Goal: Task Accomplishment & Management: Manage account settings

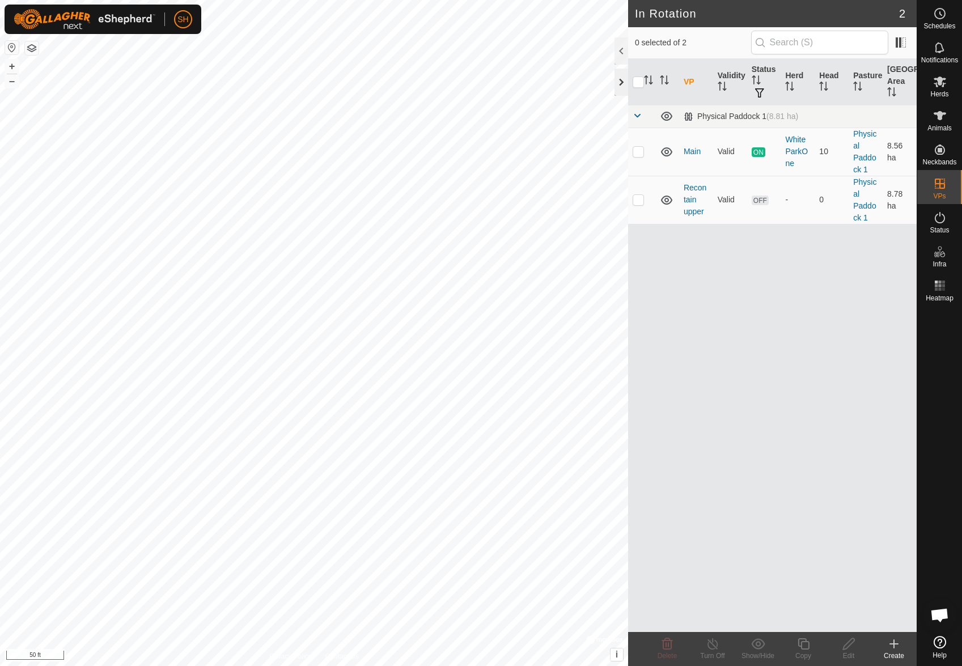
click at [617, 78] on div at bounding box center [621, 82] width 14 height 27
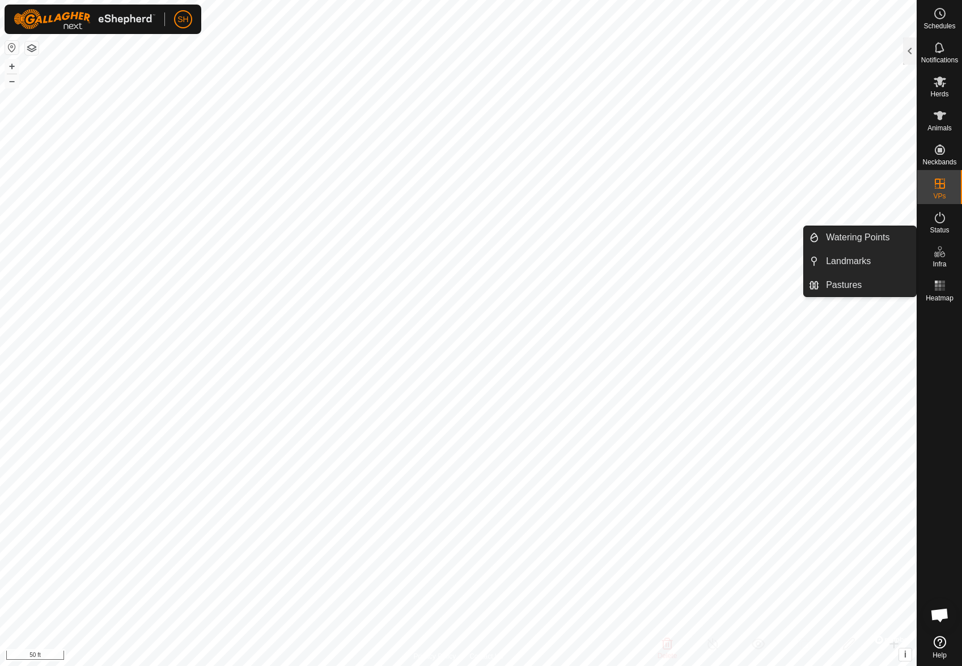
click at [943, 250] on icon at bounding box center [940, 252] width 14 height 14
click at [938, 252] on icon at bounding box center [936, 255] width 6 height 6
click at [840, 283] on link "Pastures" at bounding box center [867, 285] width 97 height 23
click at [935, 258] on icon at bounding box center [940, 252] width 14 height 14
click at [940, 257] on icon at bounding box center [940, 252] width 14 height 14
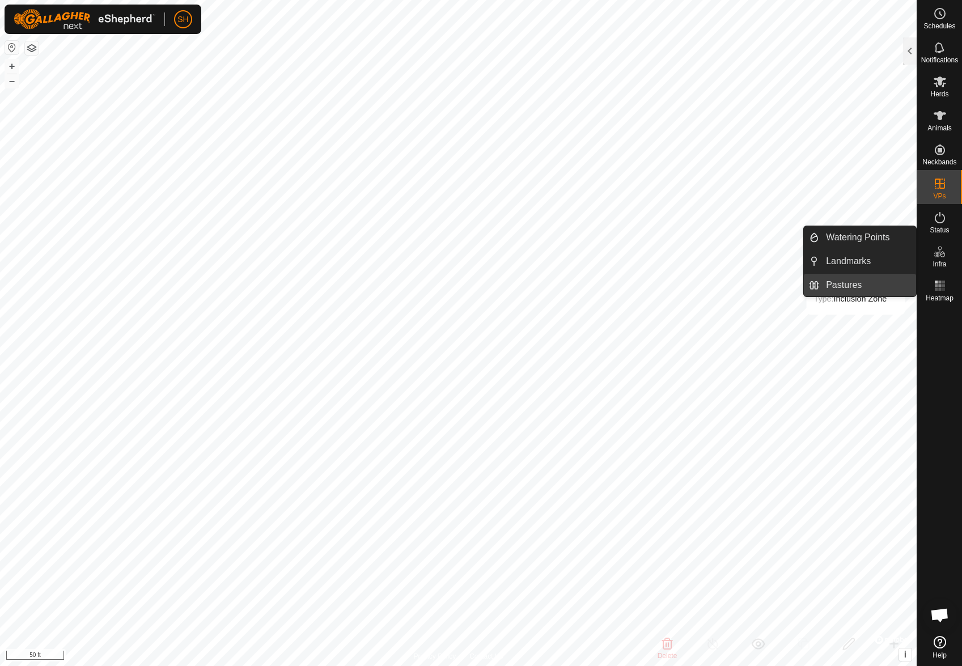
click at [856, 282] on link "Pastures" at bounding box center [867, 285] width 97 height 23
click at [872, 290] on link "Pastures" at bounding box center [867, 285] width 97 height 23
click at [834, 286] on span "Pastures" at bounding box center [844, 285] width 36 height 14
click at [943, 259] on es-infrastructure-svg-icon at bounding box center [939, 252] width 20 height 18
click at [939, 256] on icon at bounding box center [940, 252] width 14 height 14
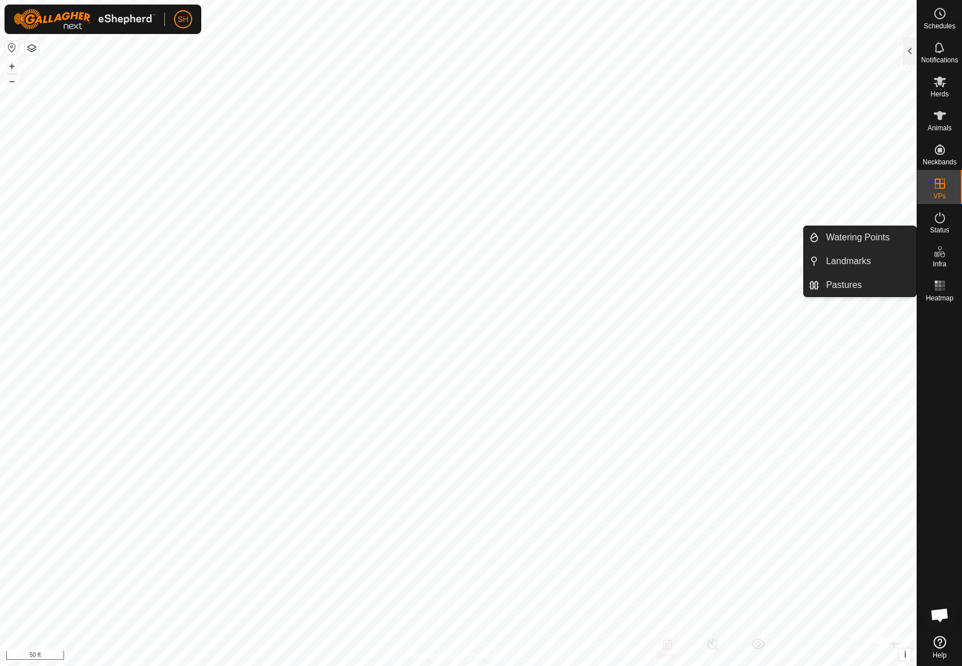
click at [941, 256] on icon at bounding box center [940, 252] width 14 height 14
click at [953, 249] on div "Infra" at bounding box center [939, 255] width 45 height 34
click at [873, 281] on link "Pastures" at bounding box center [867, 285] width 97 height 23
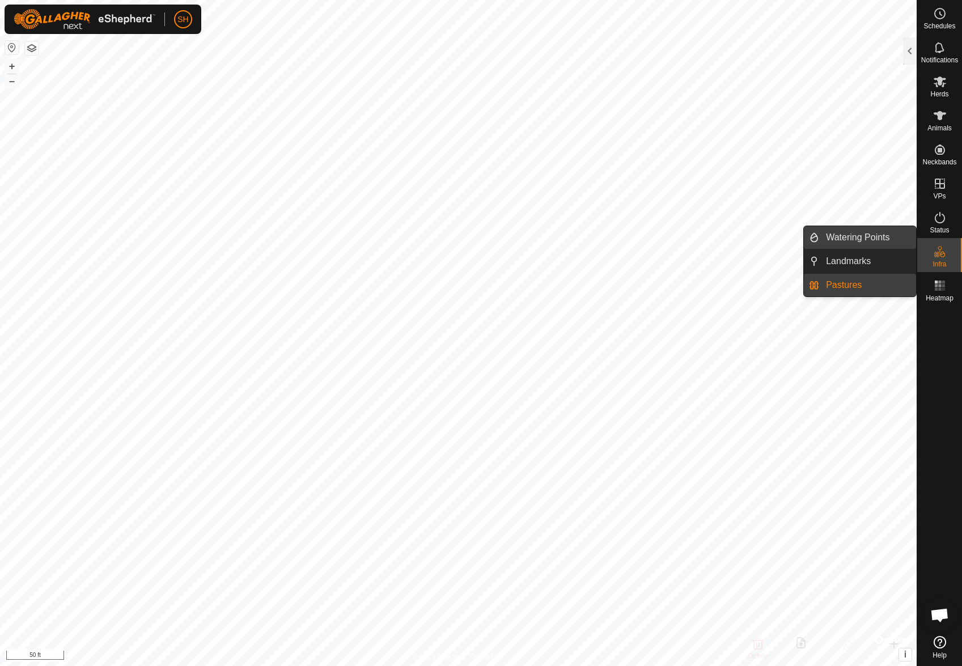
click at [881, 239] on link "Watering Points" at bounding box center [867, 237] width 97 height 23
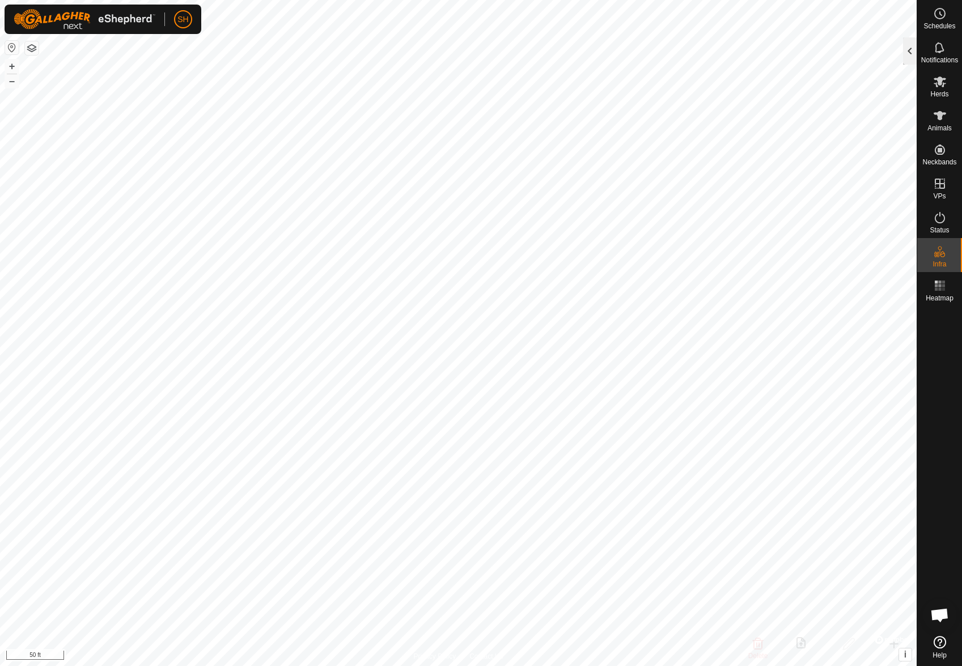
click at [906, 46] on div at bounding box center [910, 50] width 14 height 27
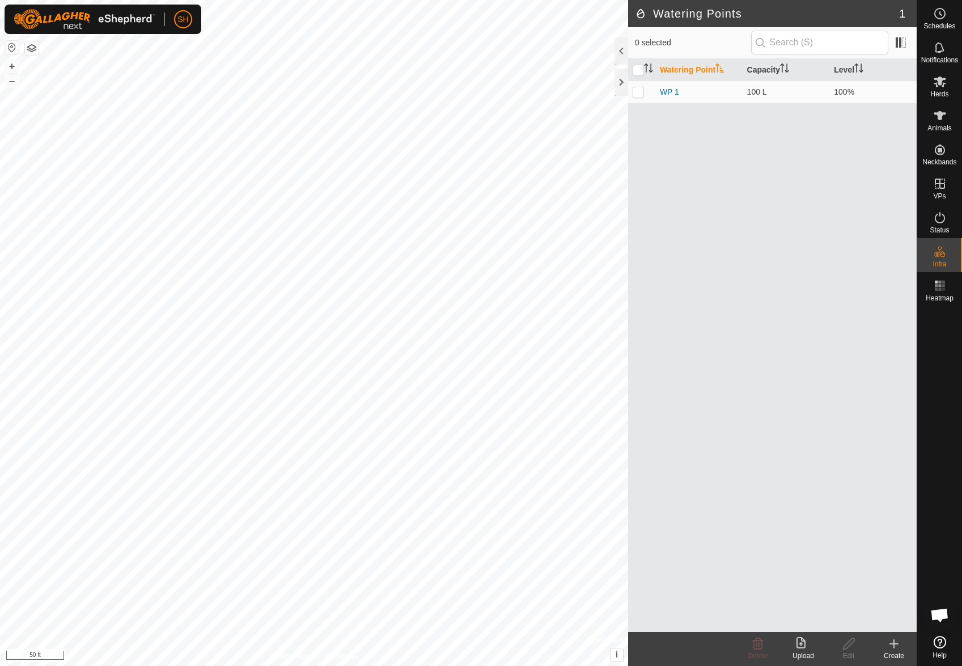
click at [894, 642] on icon at bounding box center [894, 644] width 0 height 8
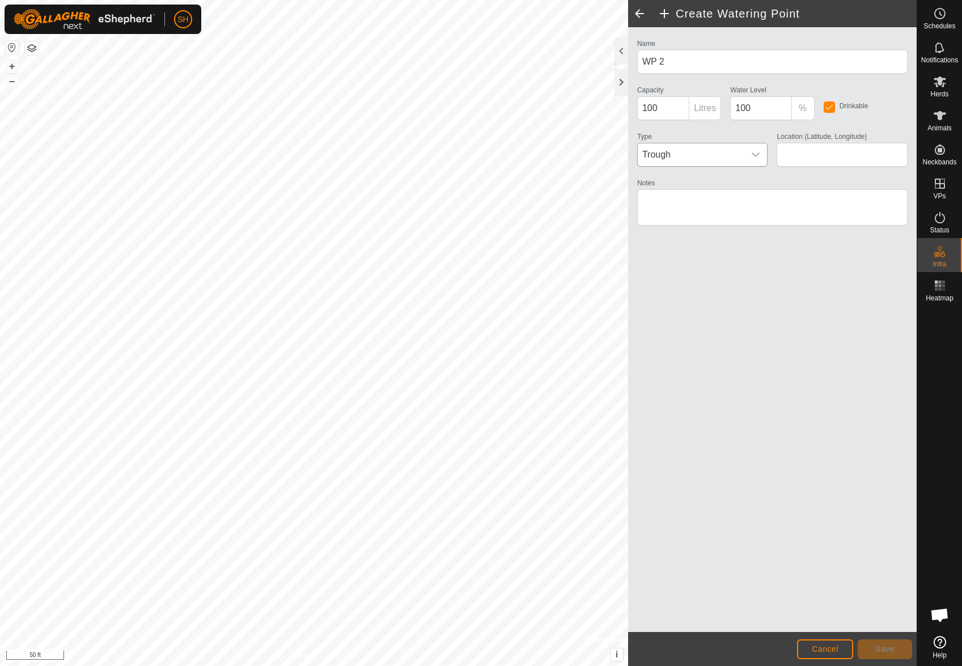
click at [755, 150] on icon "dropdown trigger" at bounding box center [755, 154] width 9 height 9
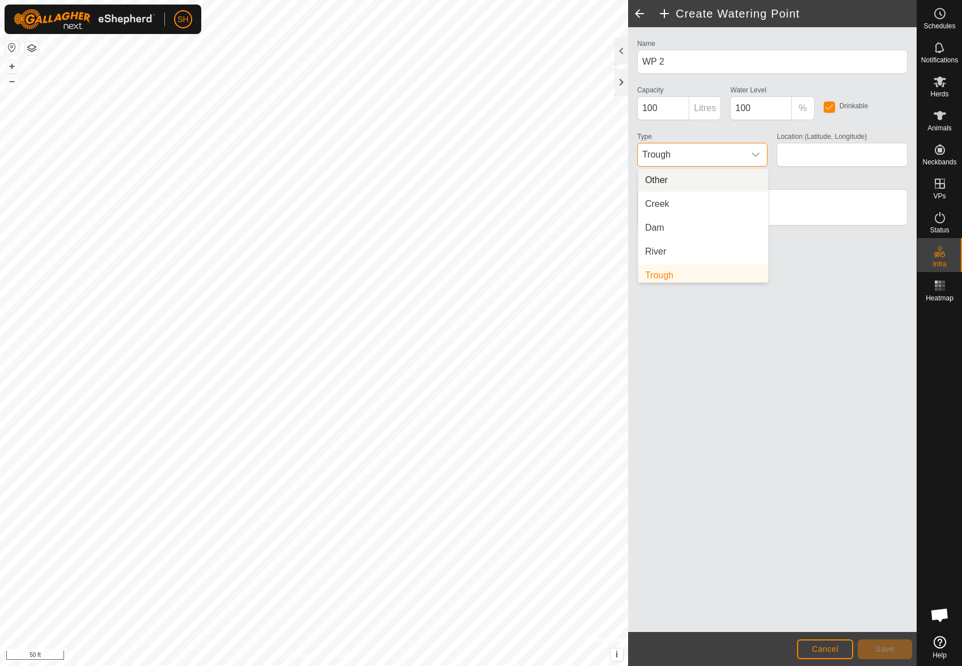
scroll to position [5, 0]
click at [664, 277] on li "Trough" at bounding box center [703, 271] width 130 height 23
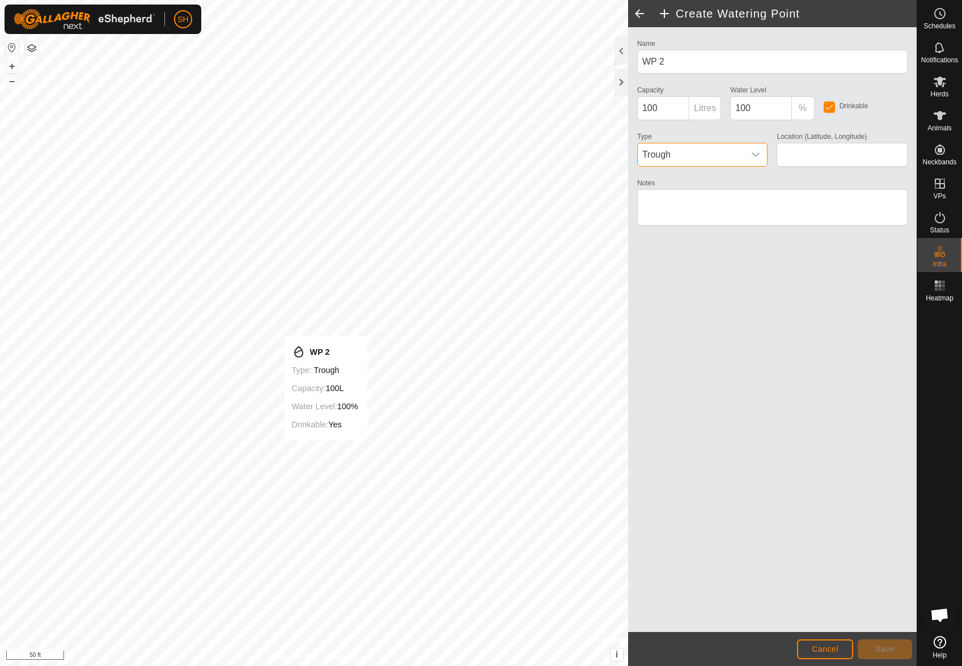
type input "42.898813, -89.778795"
click at [891, 645] on span "Save" at bounding box center [884, 648] width 19 height 9
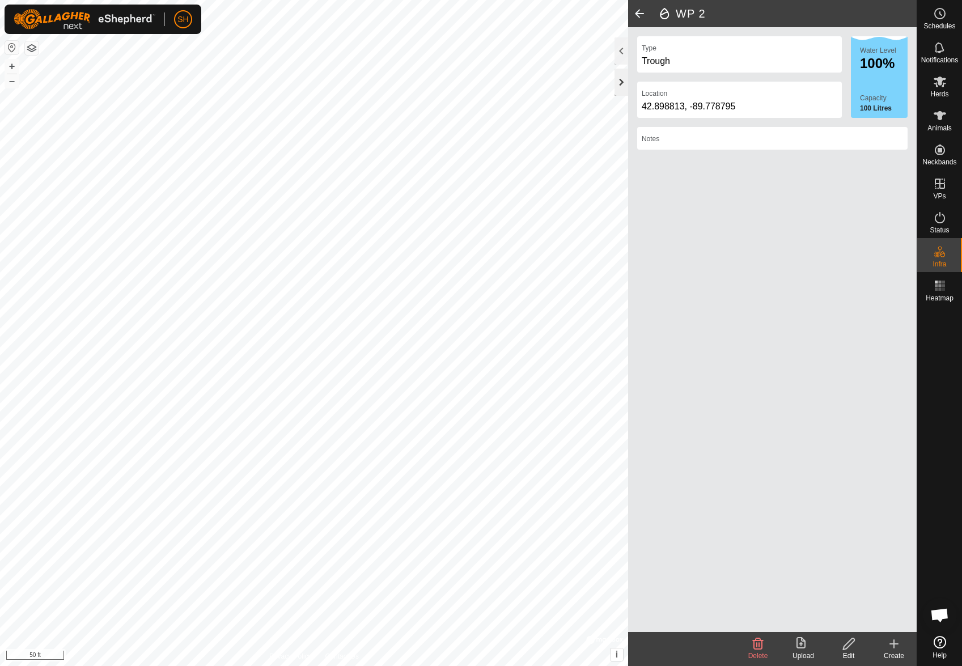
click at [619, 79] on div at bounding box center [621, 82] width 14 height 27
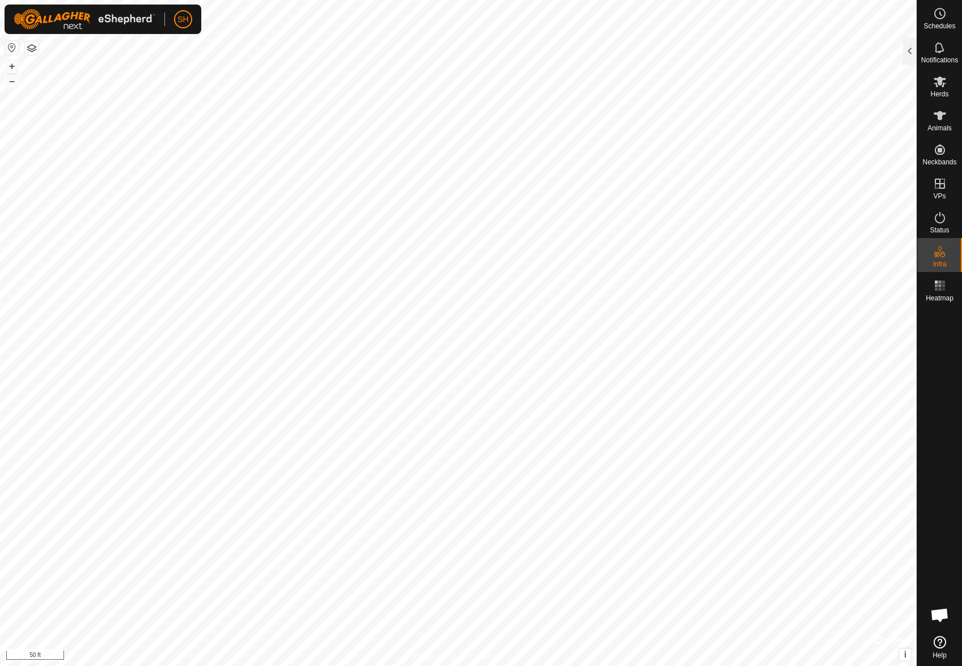
click at [913, 46] on div at bounding box center [910, 50] width 14 height 27
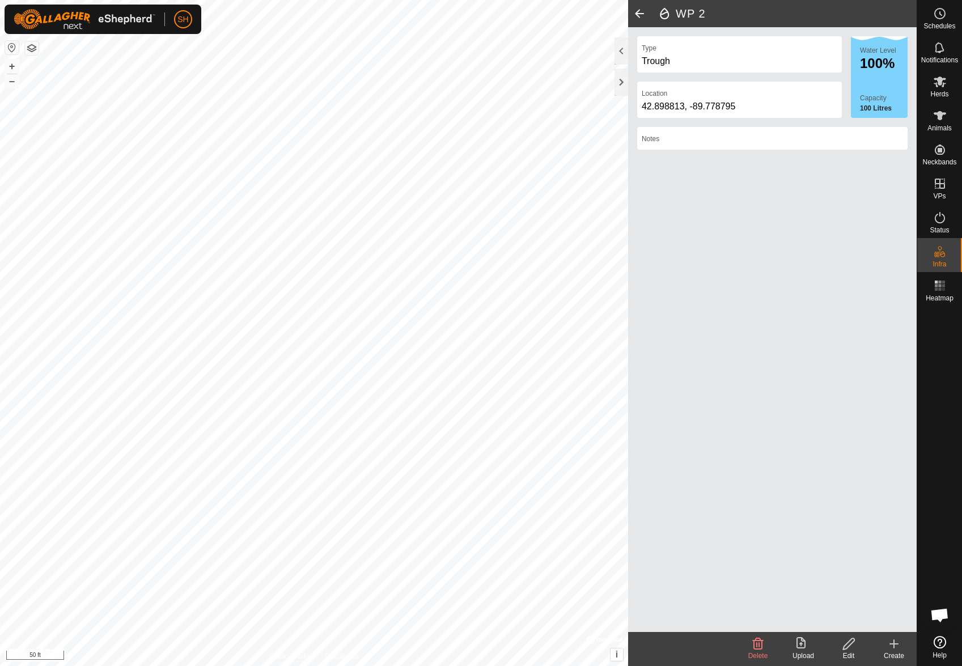
click at [638, 12] on span at bounding box center [639, 13] width 23 height 27
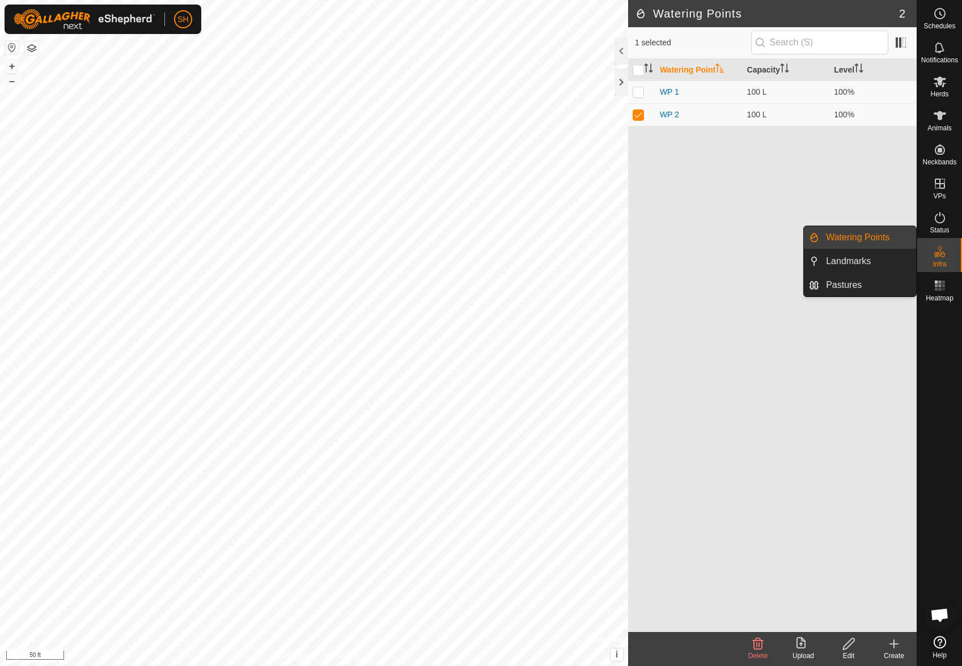
click at [937, 256] on icon at bounding box center [936, 255] width 6 height 6
click at [863, 280] on link "Pastures" at bounding box center [867, 285] width 97 height 23
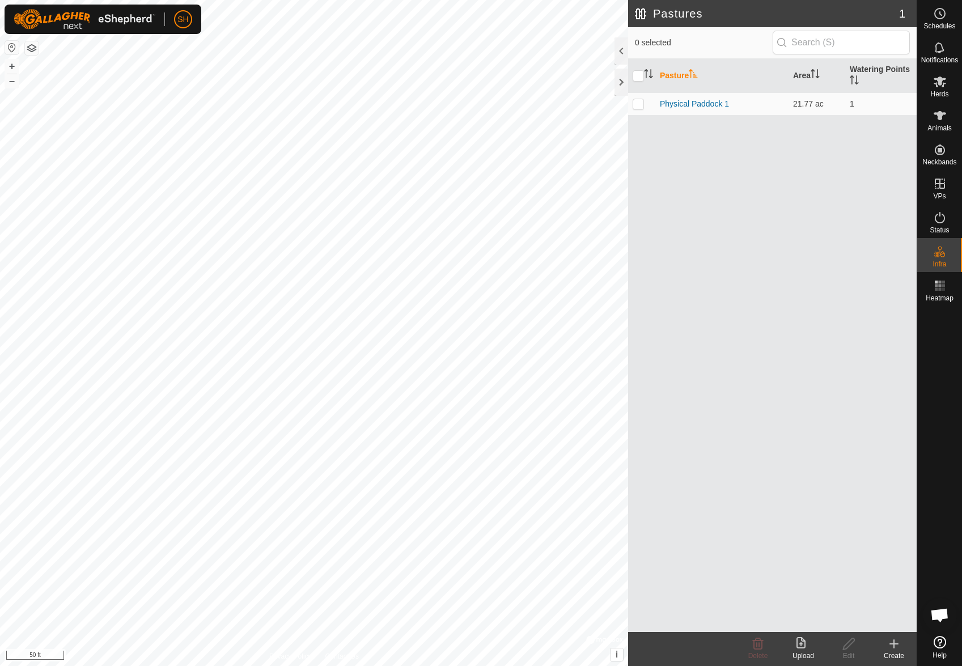
click at [895, 645] on icon at bounding box center [894, 644] width 14 height 14
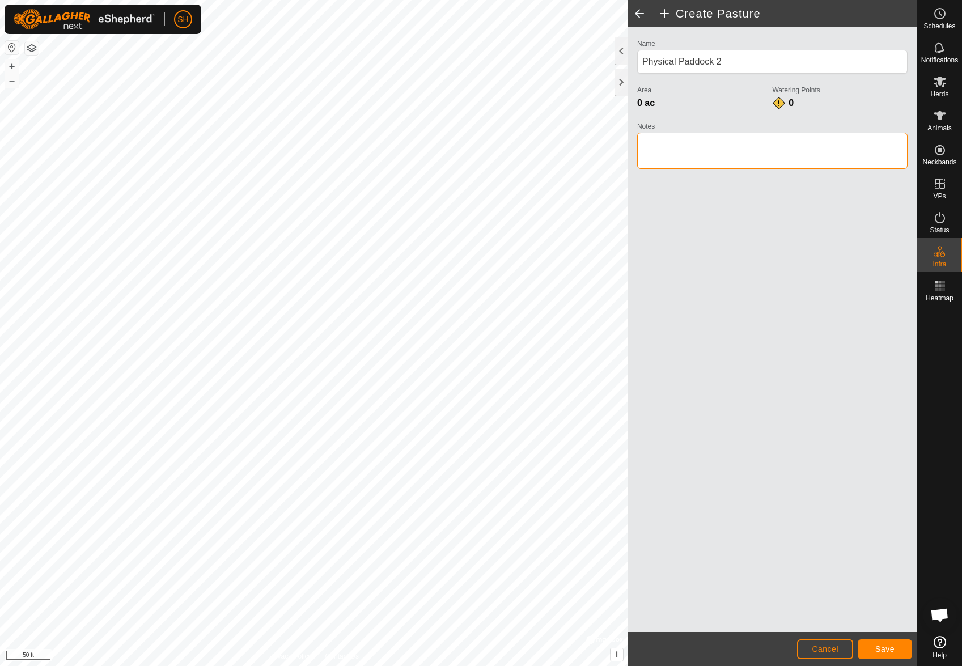
click at [695, 150] on textarea "Notes" at bounding box center [772, 151] width 270 height 36
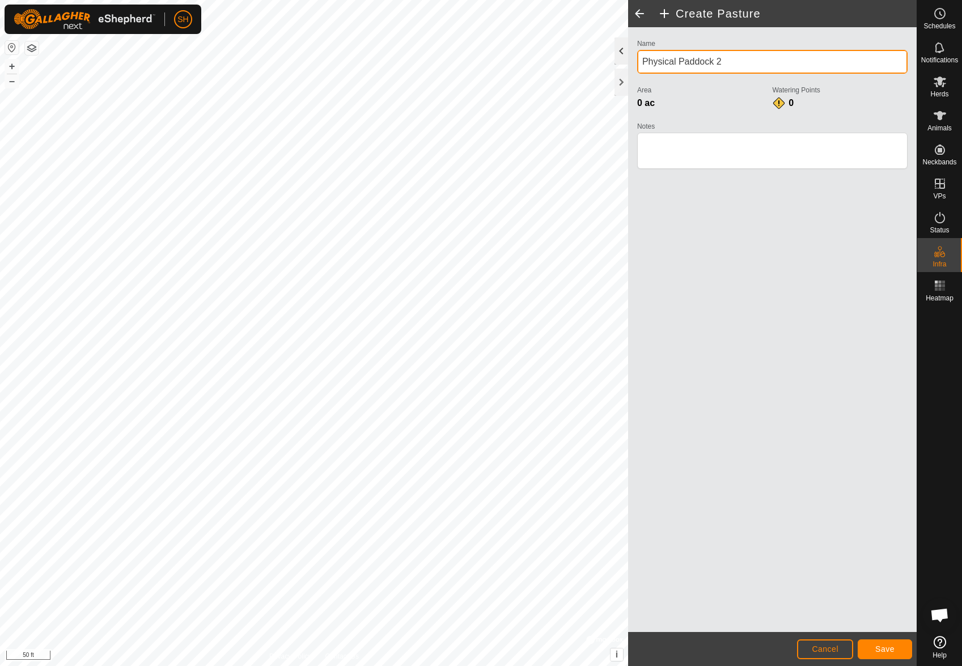
drag, startPoint x: 739, startPoint y: 57, endPoint x: 618, endPoint y: 62, distance: 120.8
click at [628, 62] on div "Create Pasture Name Physical Paddock 2 Area 0 ac Watering Points 0 Notes Cancel…" at bounding box center [772, 333] width 288 height 666
type input "South Paddock"
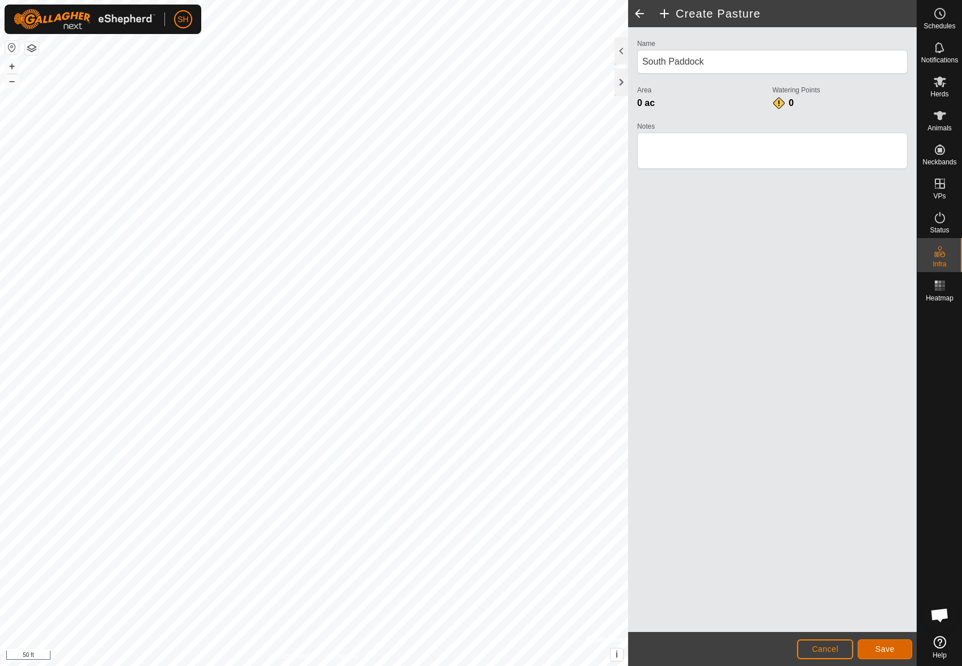
click at [879, 648] on span "Save" at bounding box center [884, 648] width 19 height 9
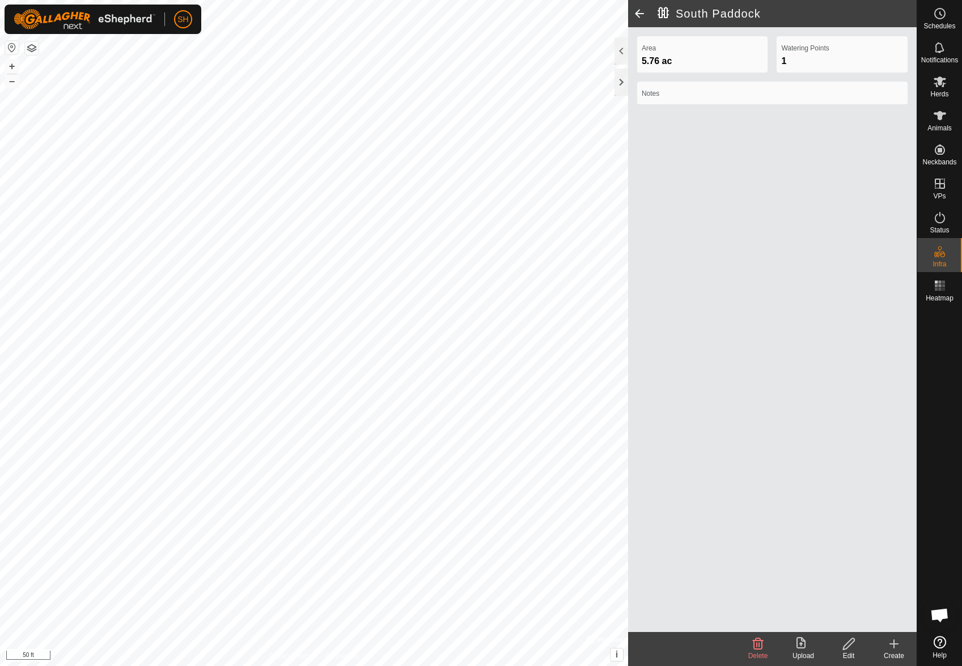
click at [780, 126] on div "[GEOGRAPHIC_DATA] Area 5.76 ac Watering Points 1 Notes Delete Upload Edit Creat…" at bounding box center [458, 333] width 916 height 666
click at [622, 83] on div at bounding box center [621, 82] width 14 height 27
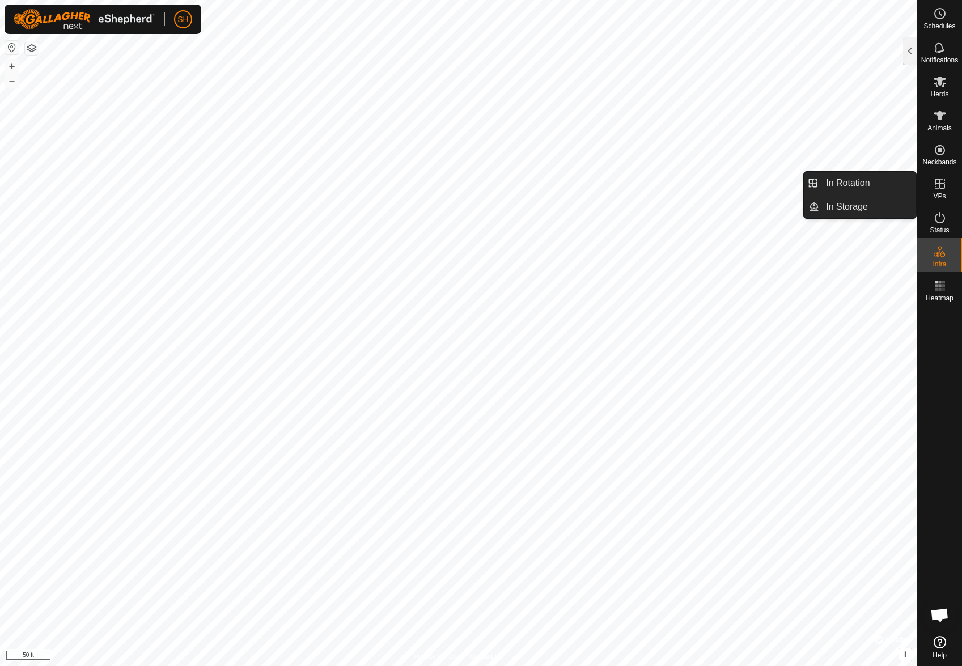
click at [942, 187] on icon at bounding box center [940, 184] width 14 height 14
click at [936, 182] on icon at bounding box center [940, 184] width 14 height 14
click at [889, 188] on link "In Rotation" at bounding box center [867, 183] width 97 height 23
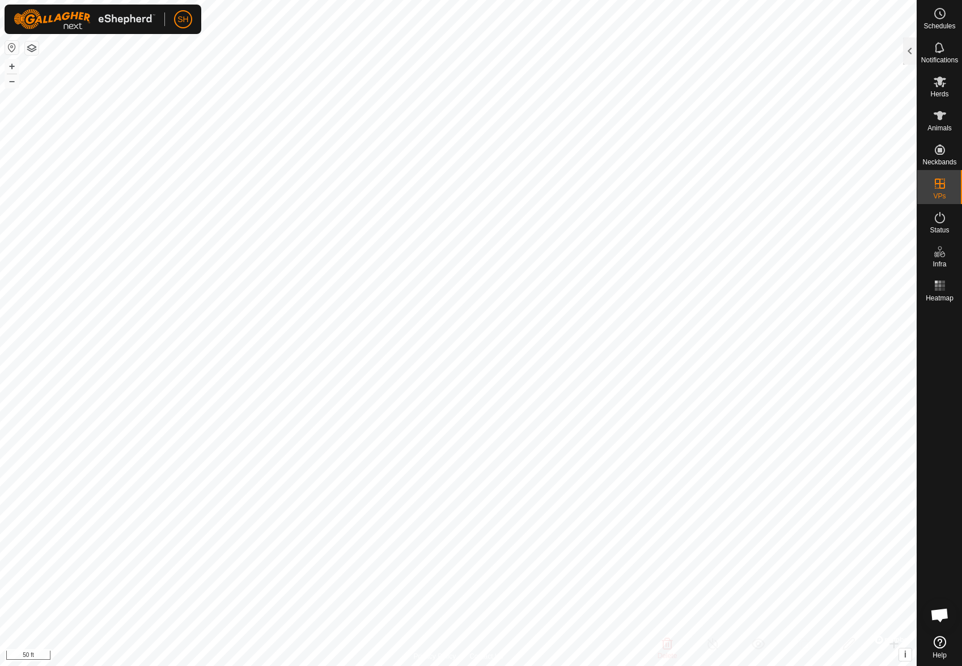
checkbox input "true"
click at [909, 51] on div at bounding box center [910, 50] width 14 height 27
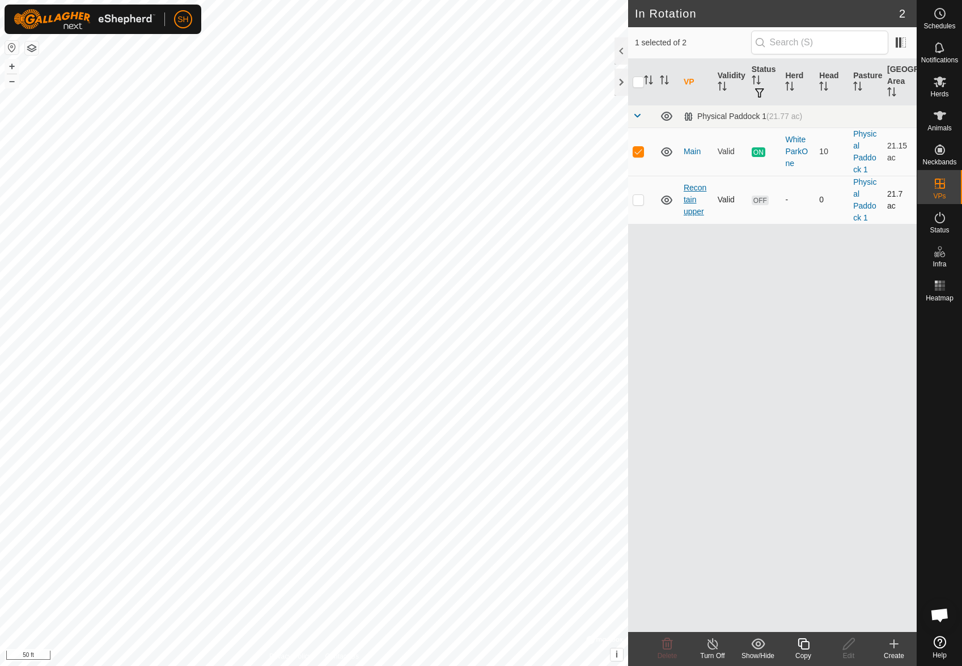
click at [688, 201] on link "Recontain upper" at bounding box center [694, 199] width 23 height 33
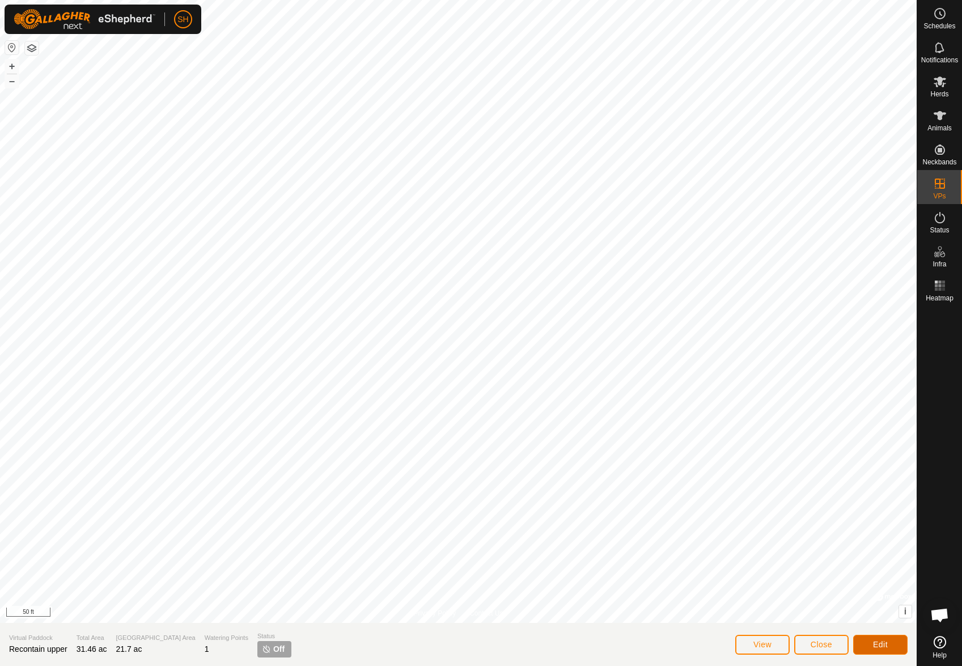
click at [875, 647] on span "Edit" at bounding box center [880, 644] width 15 height 9
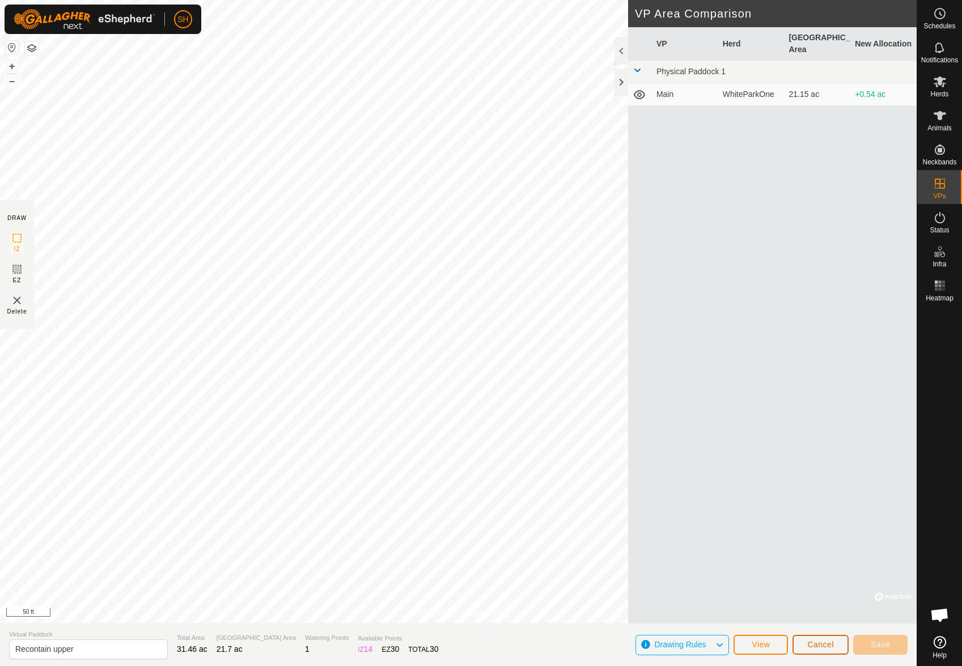
click at [837, 645] on button "Cancel" at bounding box center [820, 645] width 56 height 20
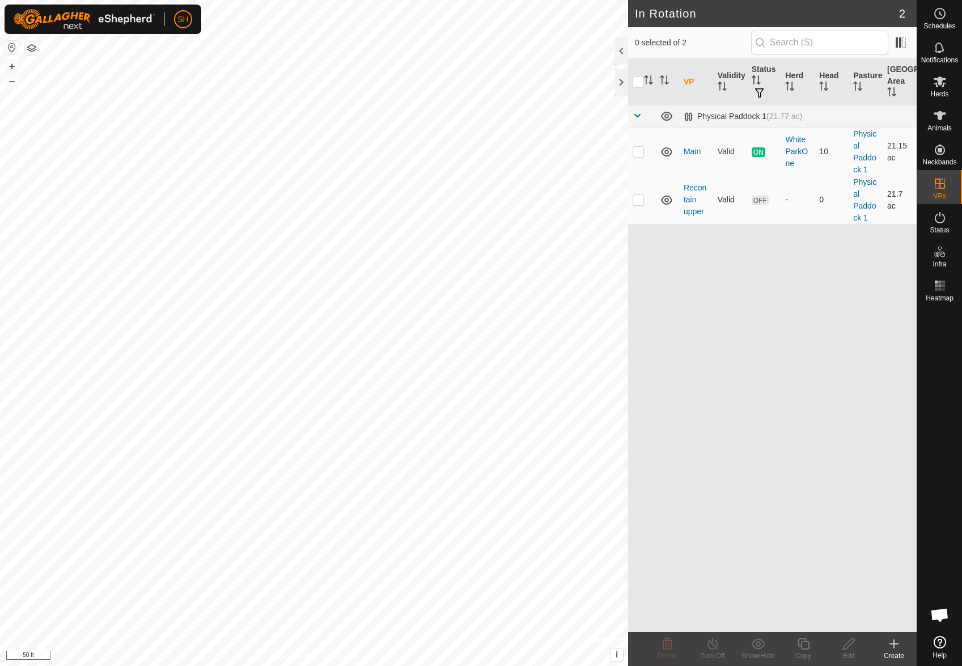
click at [636, 201] on p-checkbox at bounding box center [637, 199] width 11 height 9
click at [756, 645] on icon at bounding box center [758, 643] width 14 height 11
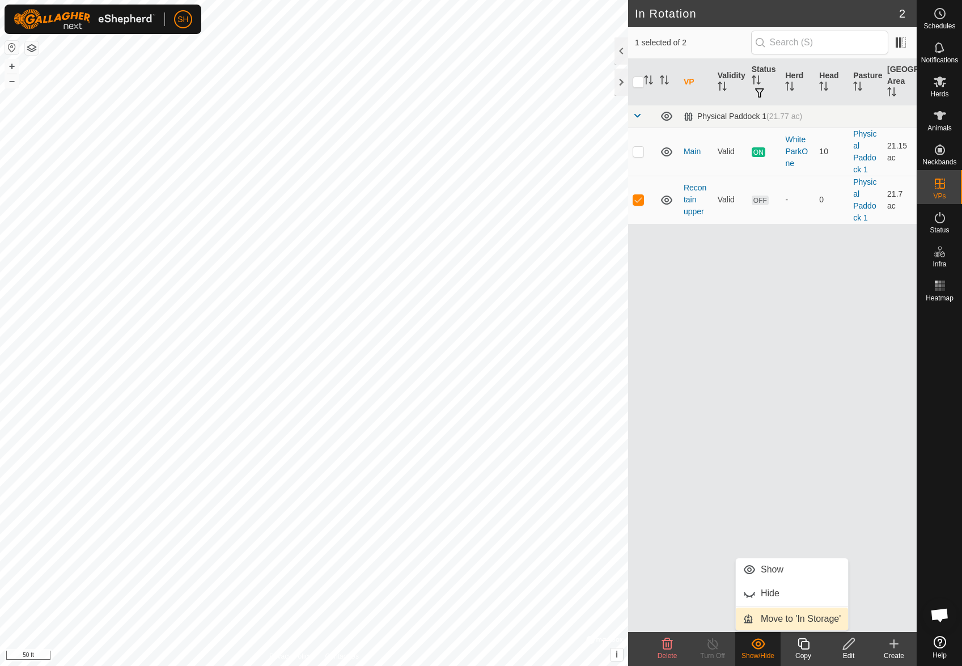
click at [766, 618] on link "Move to 'In Storage'" at bounding box center [792, 618] width 112 height 23
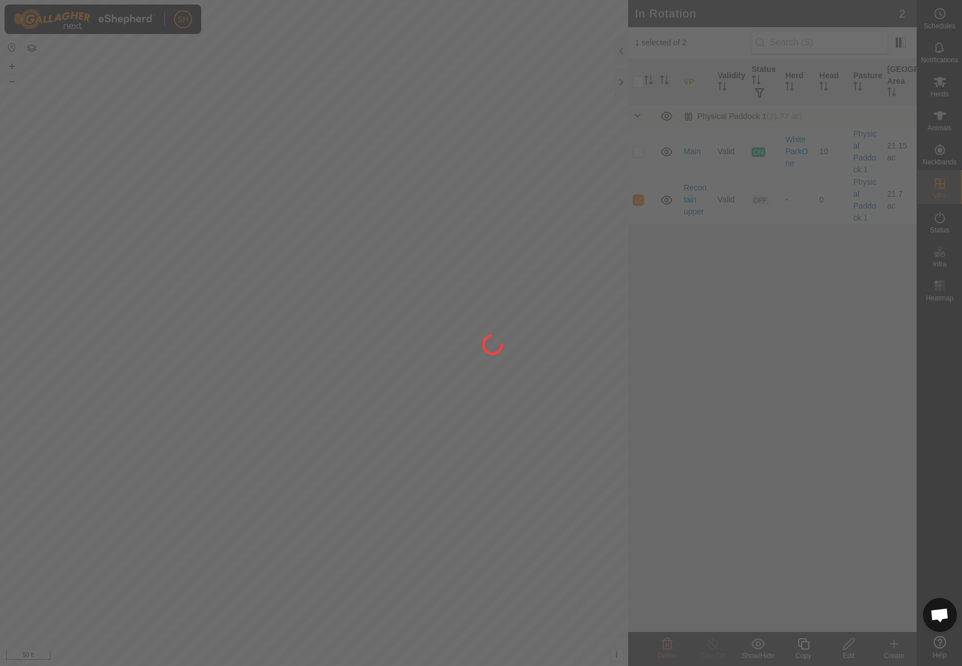
checkbox input "false"
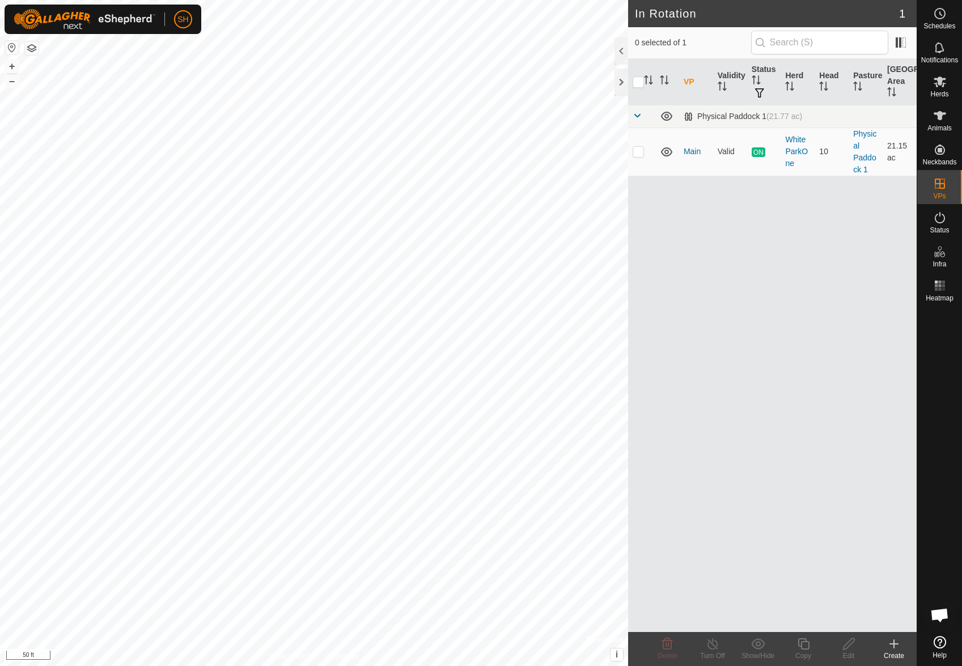
click at [723, 549] on div "In Rotation 1 0 selected of 1 VP Validity Status Herd Head Pasture Grazing Area…" at bounding box center [458, 333] width 916 height 666
click at [690, 154] on link "Main" at bounding box center [691, 151] width 17 height 9
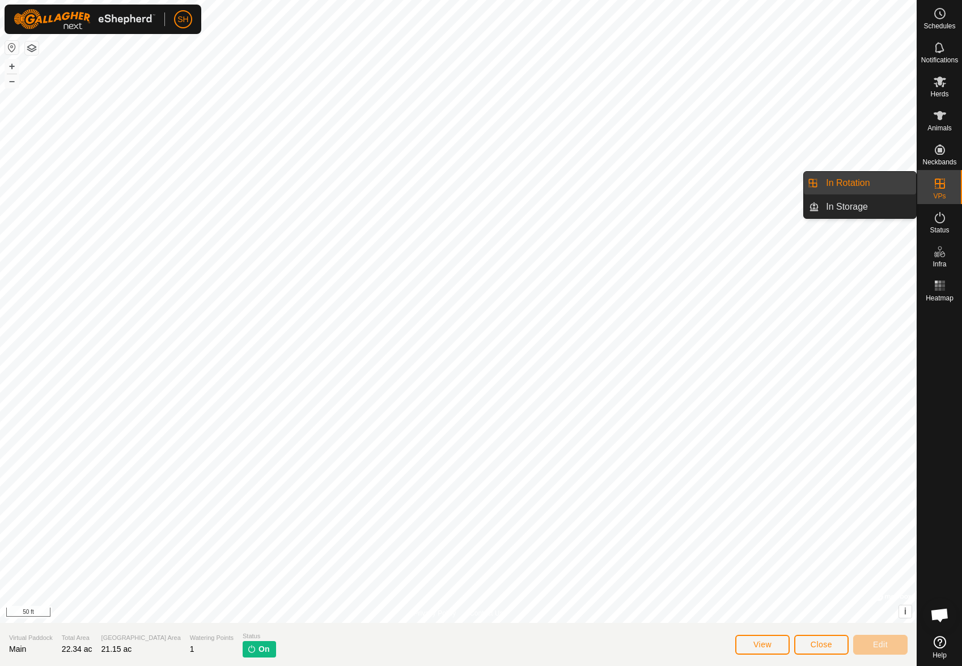
click at [881, 186] on link "In Rotation" at bounding box center [867, 183] width 97 height 23
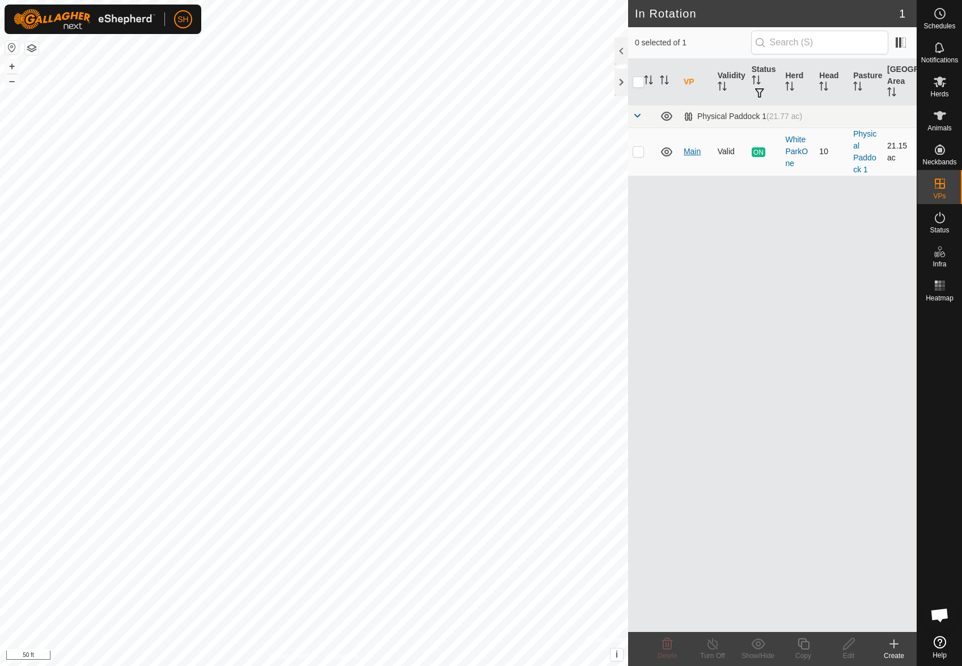
click at [690, 151] on link "Main" at bounding box center [691, 151] width 17 height 9
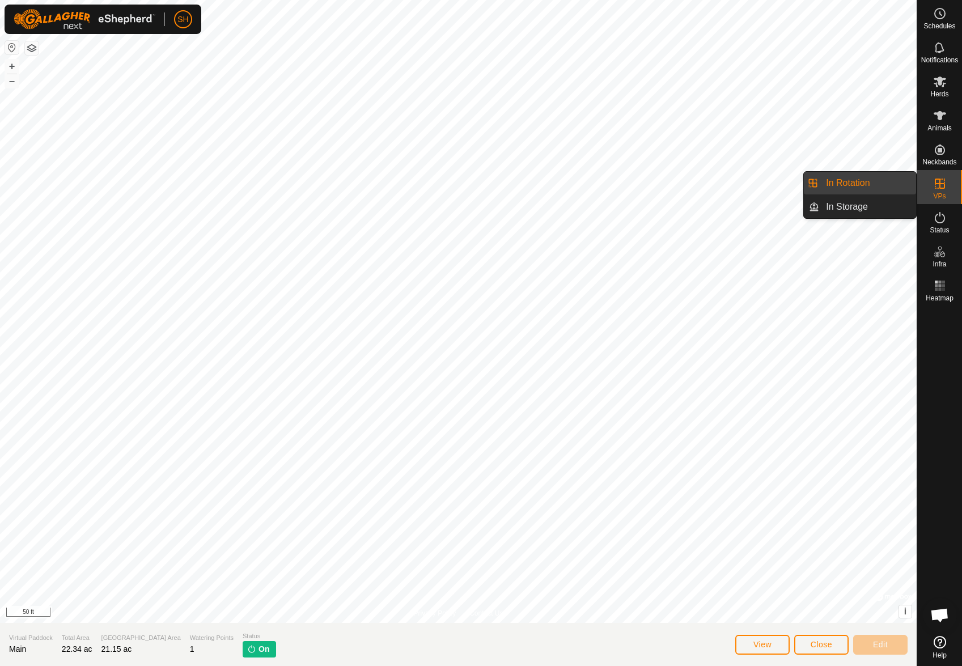
click at [872, 178] on link "In Rotation" at bounding box center [867, 183] width 97 height 23
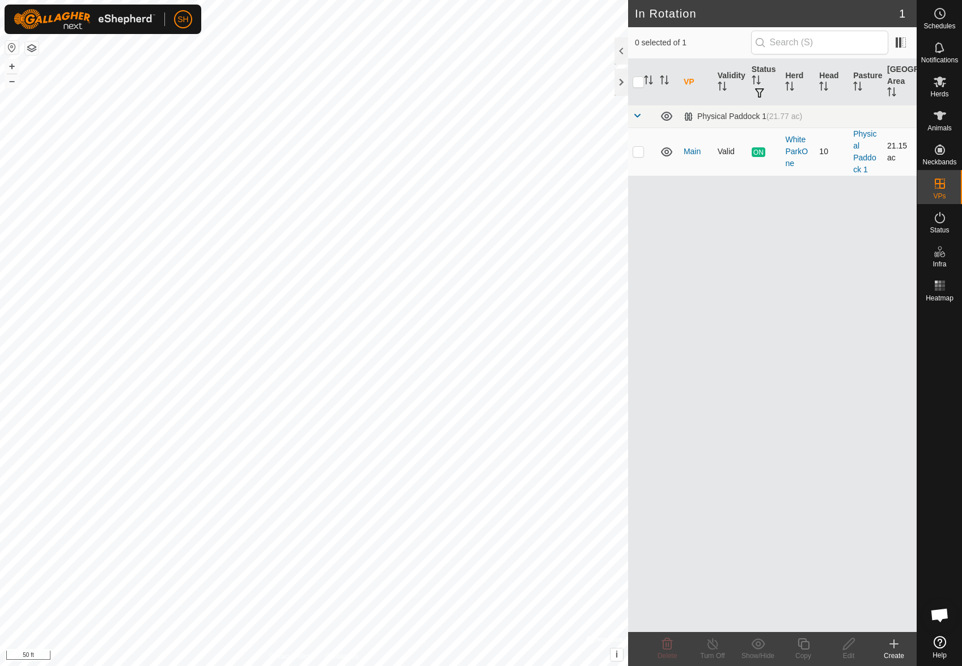
click at [637, 152] on p-checkbox at bounding box center [637, 151] width 11 height 9
checkbox input "true"
click at [801, 643] on icon at bounding box center [803, 644] width 14 height 14
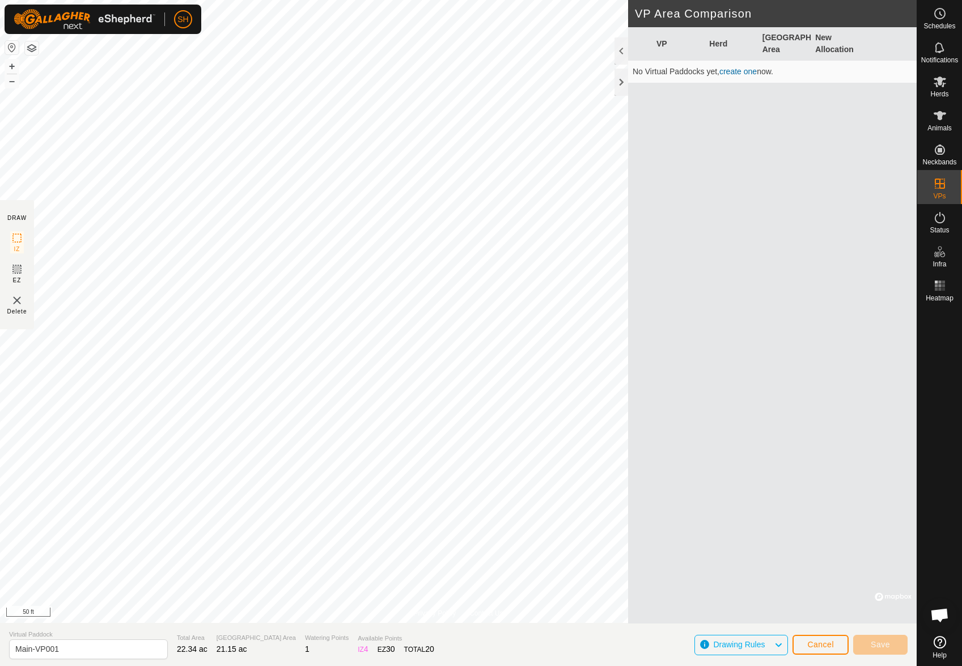
click at [738, 71] on link "create one" at bounding box center [737, 71] width 37 height 9
click at [746, 71] on link "create one" at bounding box center [737, 71] width 37 height 9
click at [727, 70] on link "create one" at bounding box center [737, 71] width 37 height 9
click at [622, 82] on div at bounding box center [621, 82] width 14 height 27
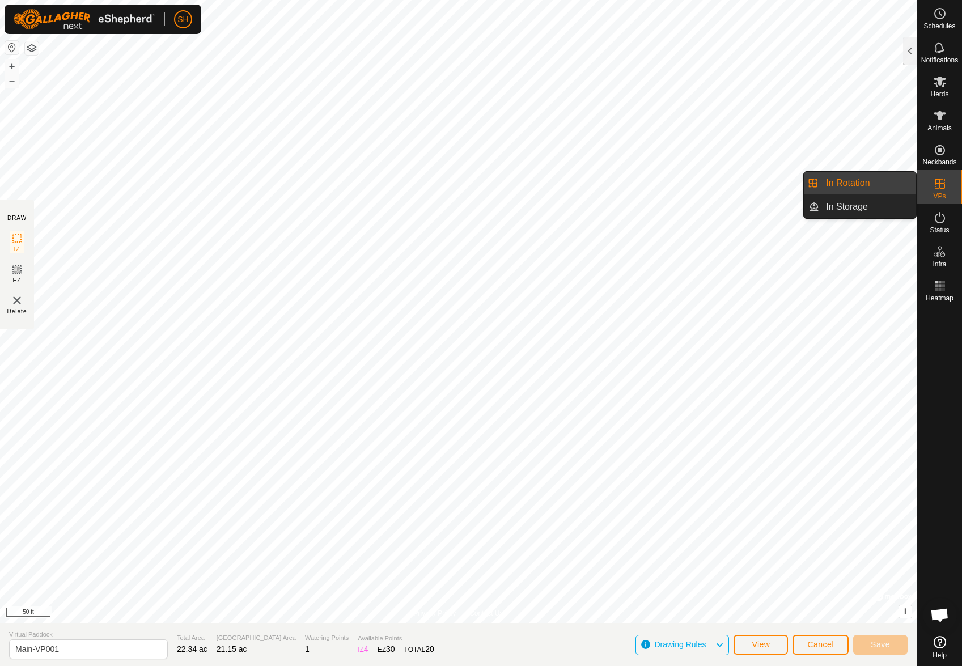
click at [874, 189] on link "In Rotation" at bounding box center [867, 183] width 97 height 23
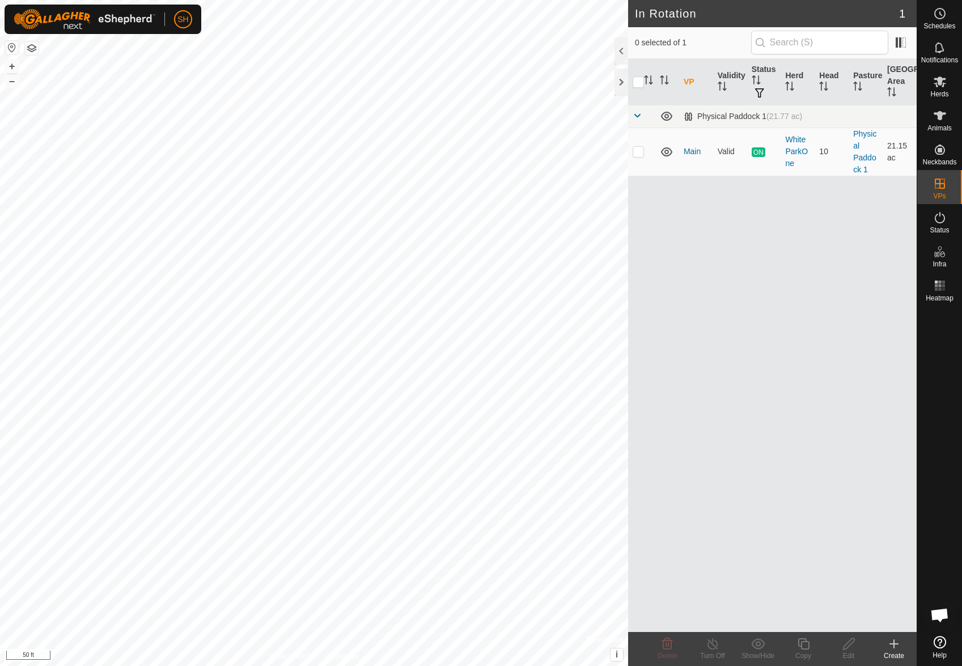
click at [892, 643] on icon at bounding box center [894, 644] width 14 height 14
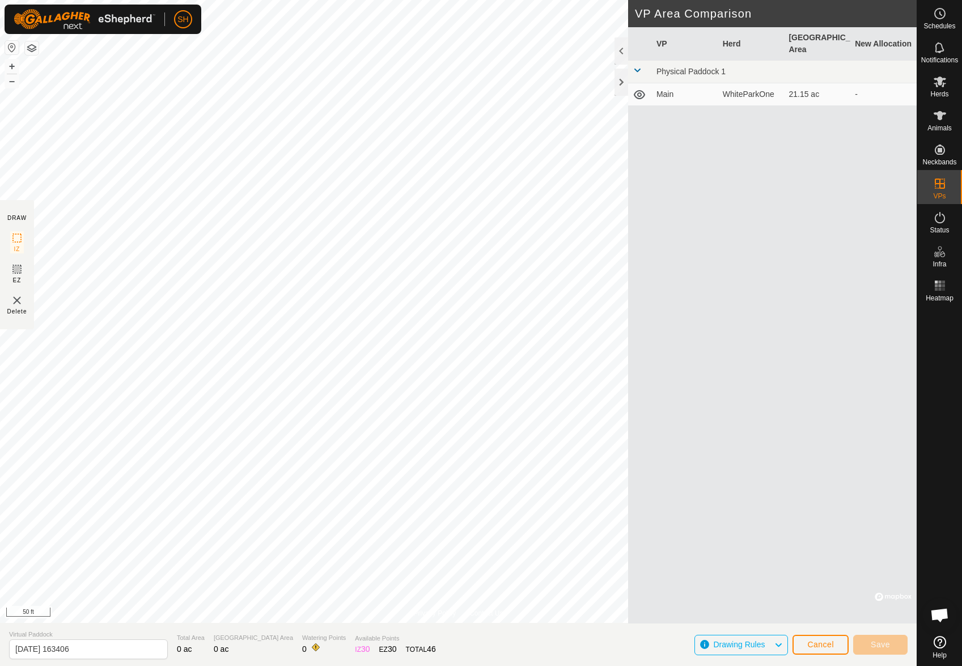
click at [676, 66] on td "Physical Paddock 1" at bounding box center [784, 72] width 265 height 23
click at [675, 64] on td "Physical Paddock 1" at bounding box center [784, 72] width 265 height 23
click at [623, 83] on div at bounding box center [621, 82] width 14 height 27
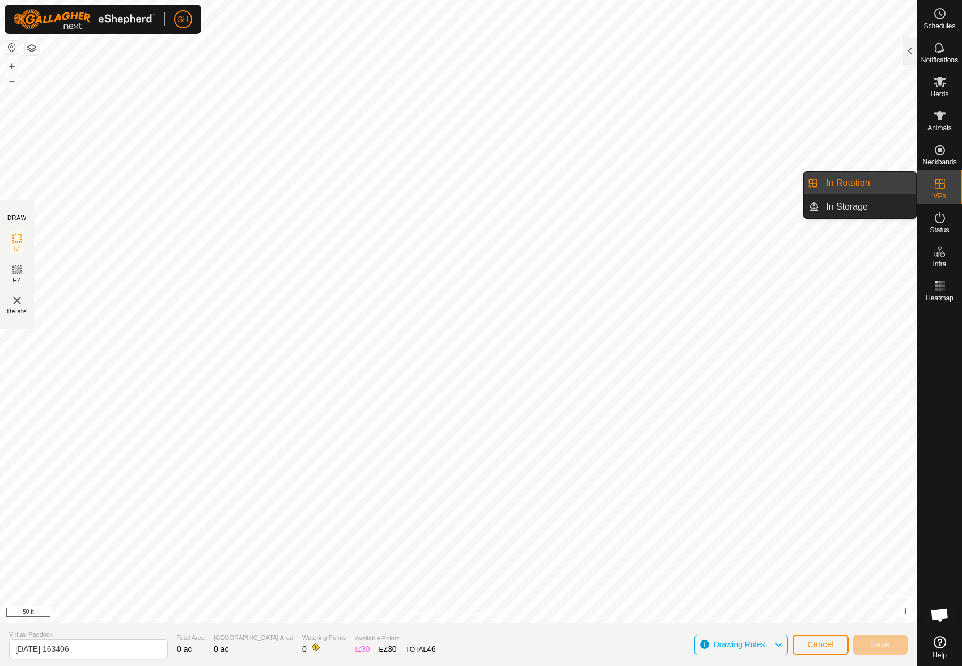
click at [895, 181] on link "In Rotation" at bounding box center [867, 183] width 97 height 23
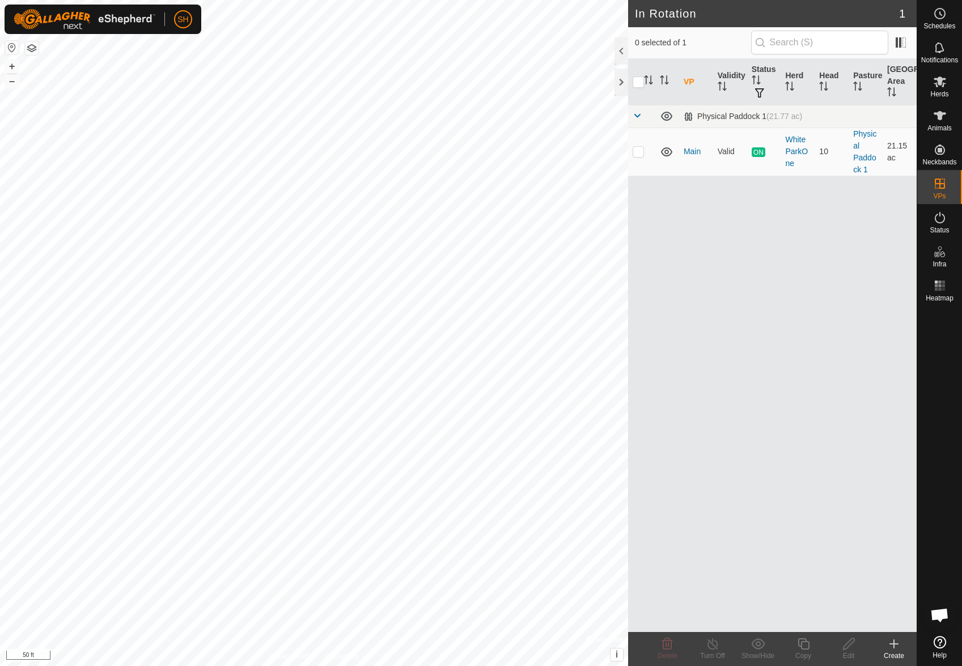
click at [892, 641] on icon at bounding box center [894, 644] width 14 height 14
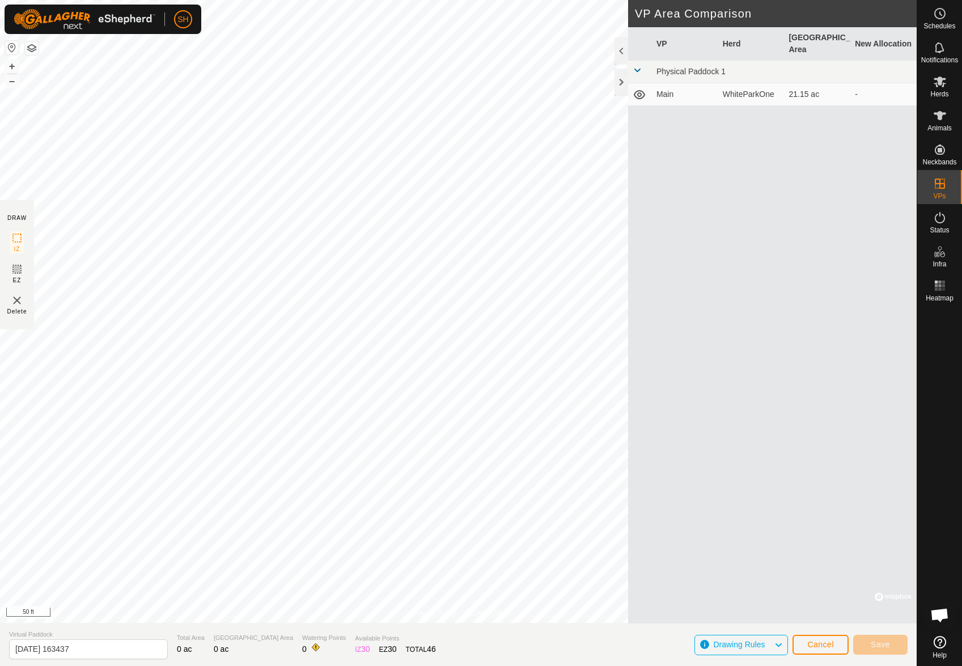
click at [640, 90] on icon at bounding box center [639, 94] width 11 height 9
click at [641, 93] on icon at bounding box center [639, 95] width 11 height 5
click at [622, 75] on div at bounding box center [621, 82] width 14 height 27
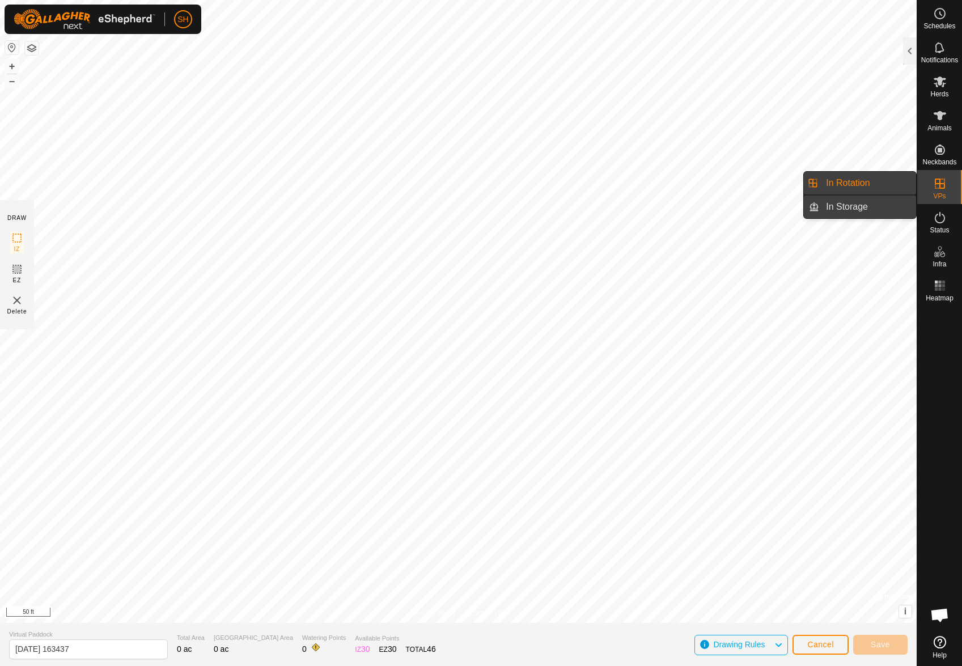
click at [875, 210] on link "In Storage" at bounding box center [867, 206] width 97 height 23
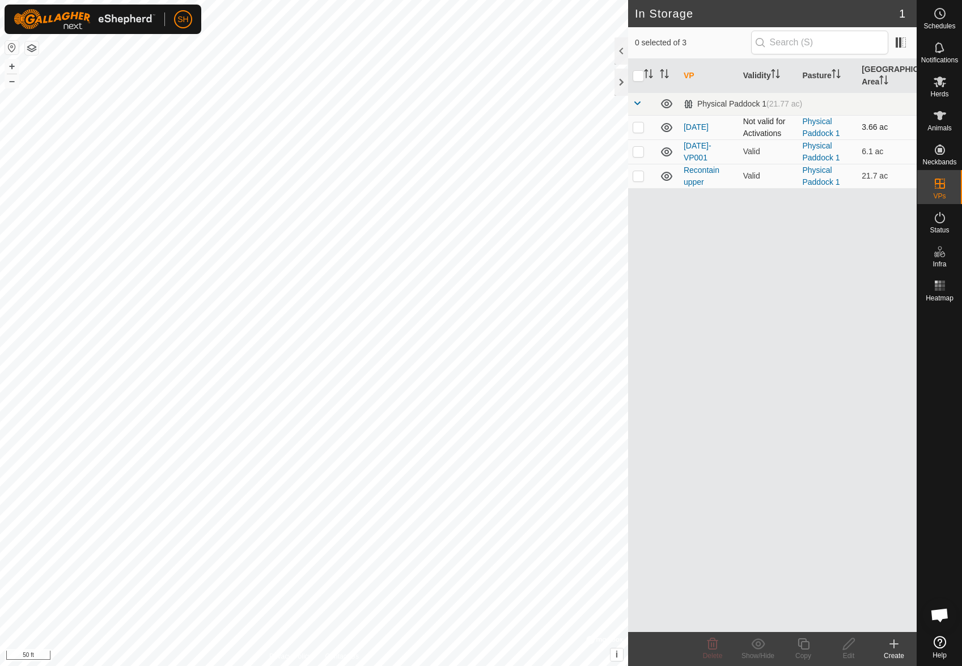
click at [638, 129] on p-checkbox at bounding box center [637, 126] width 11 height 9
click at [716, 646] on icon at bounding box center [712, 644] width 14 height 14
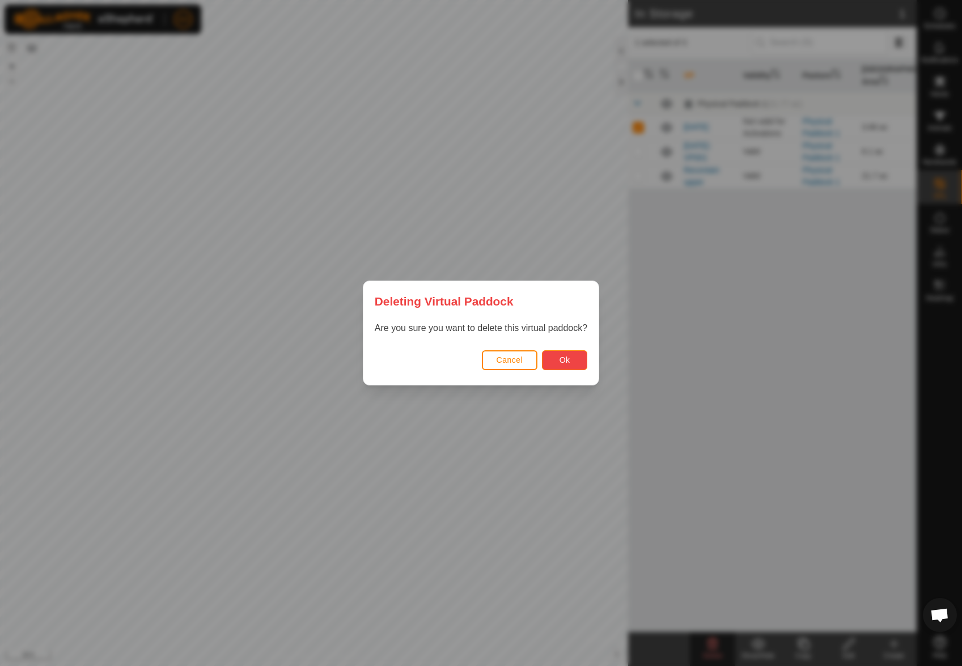
click at [570, 356] on button "Ok" at bounding box center [564, 360] width 45 height 20
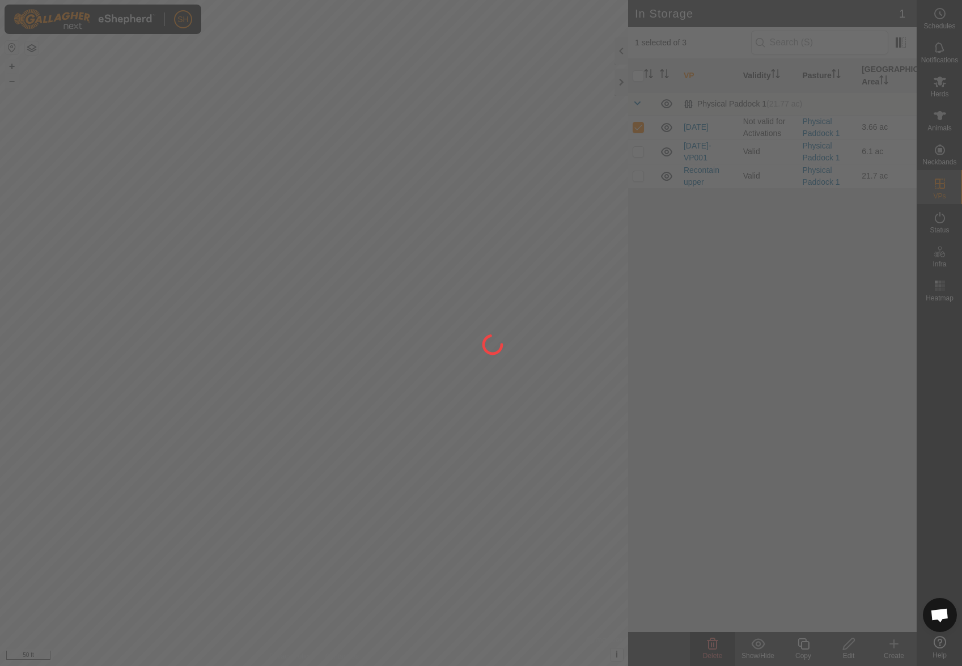
checkbox input "false"
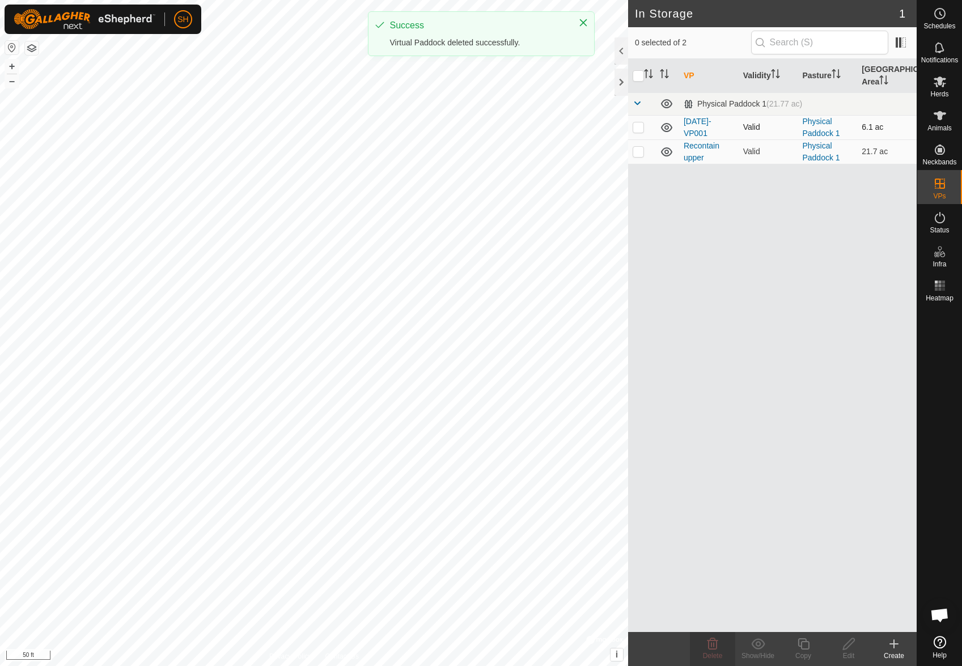
click at [641, 126] on p-checkbox at bounding box center [637, 126] width 11 height 9
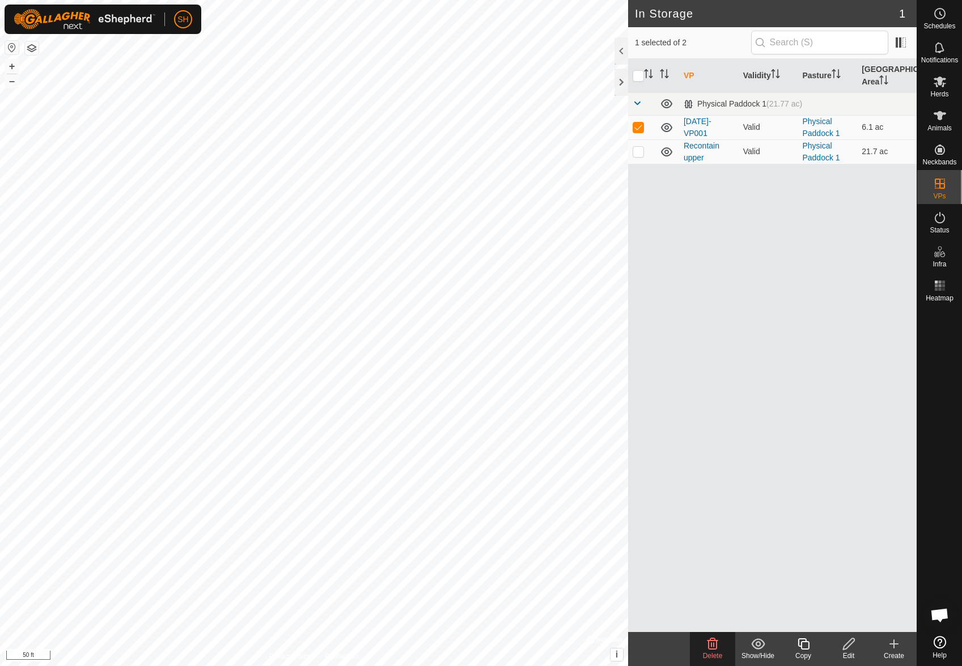
click at [717, 641] on icon at bounding box center [712, 644] width 14 height 14
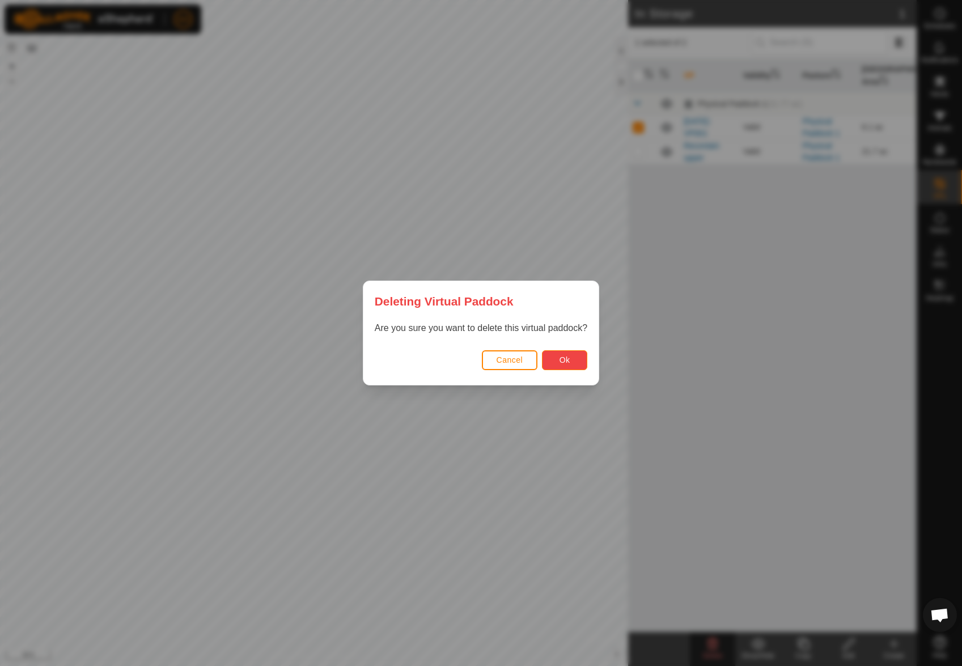
click at [571, 352] on button "Ok" at bounding box center [564, 360] width 45 height 20
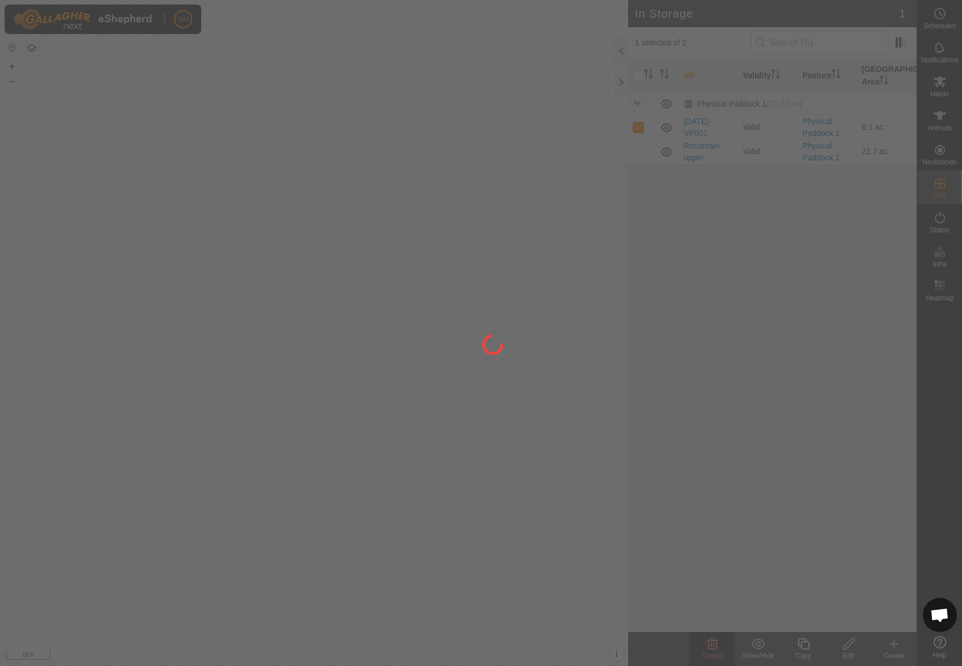
checkbox input "false"
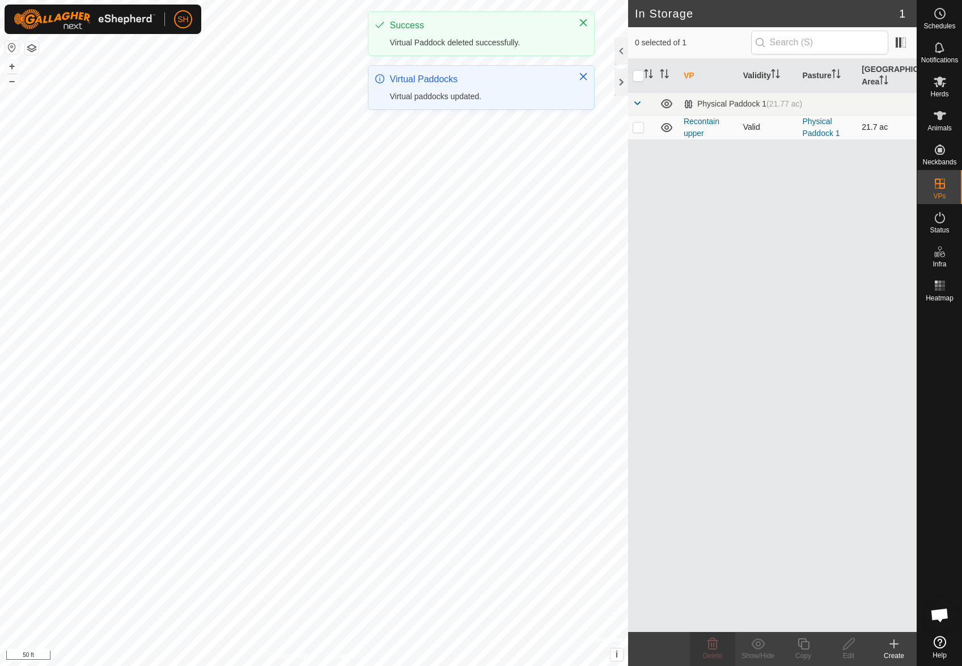
click at [640, 128] on p-checkbox at bounding box center [637, 126] width 11 height 9
checkbox input "true"
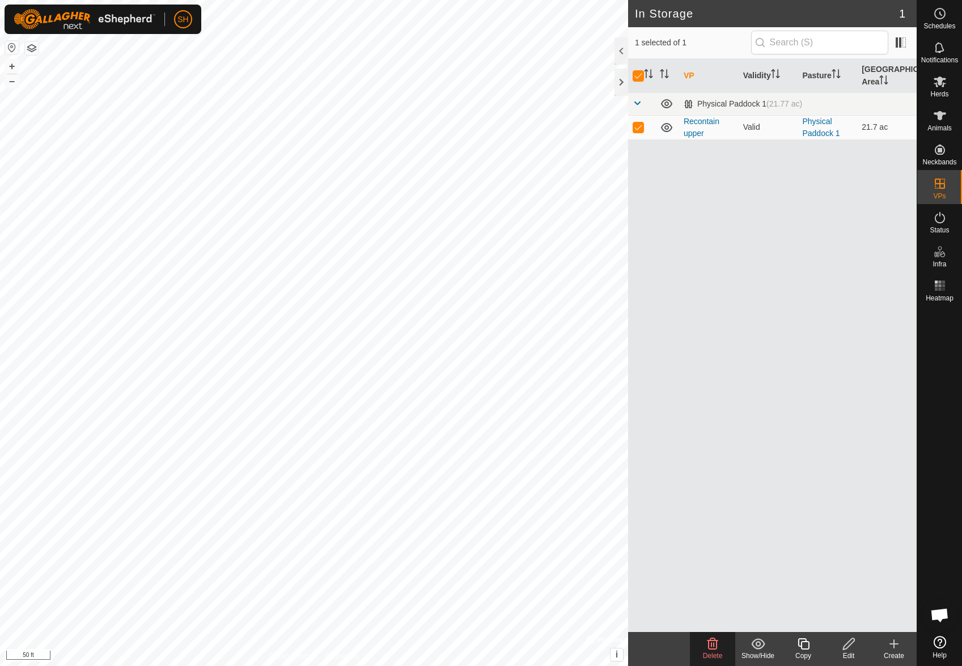
click at [705, 649] on icon at bounding box center [712, 644] width 14 height 14
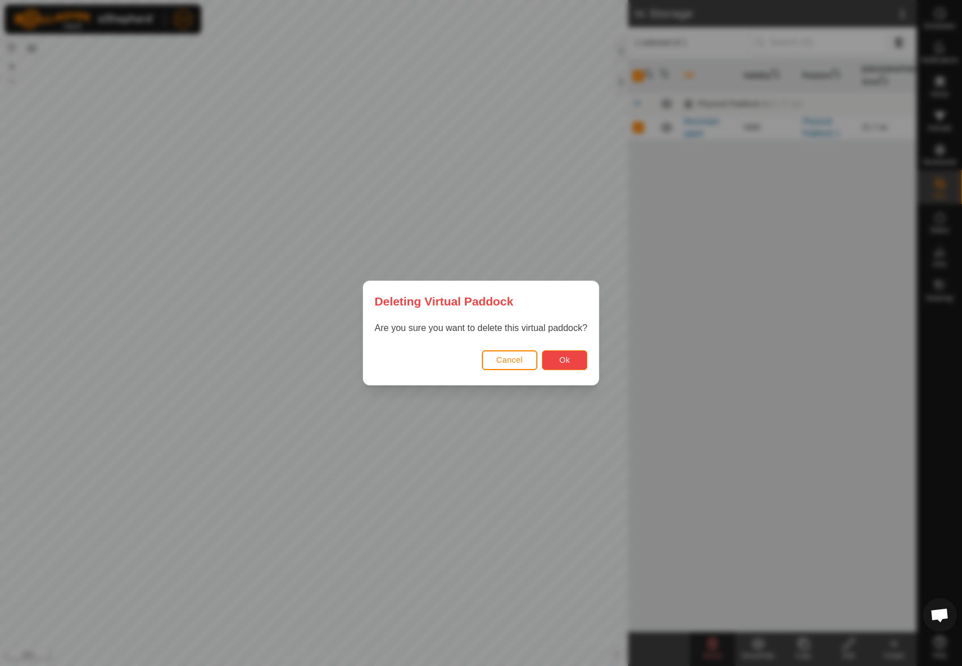
click at [566, 360] on span "Ok" at bounding box center [564, 359] width 11 height 9
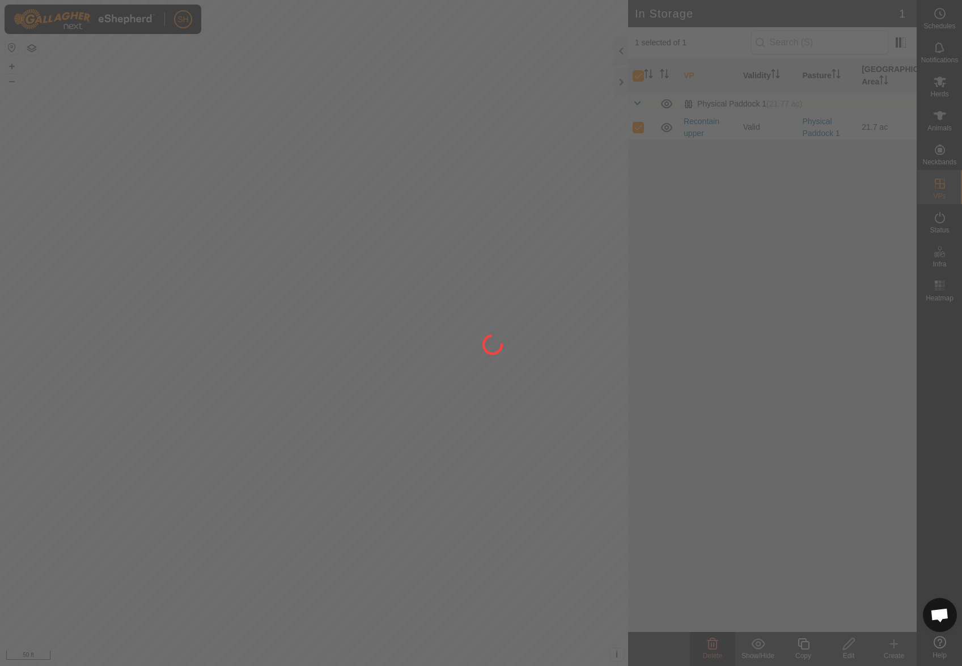
checkbox input "false"
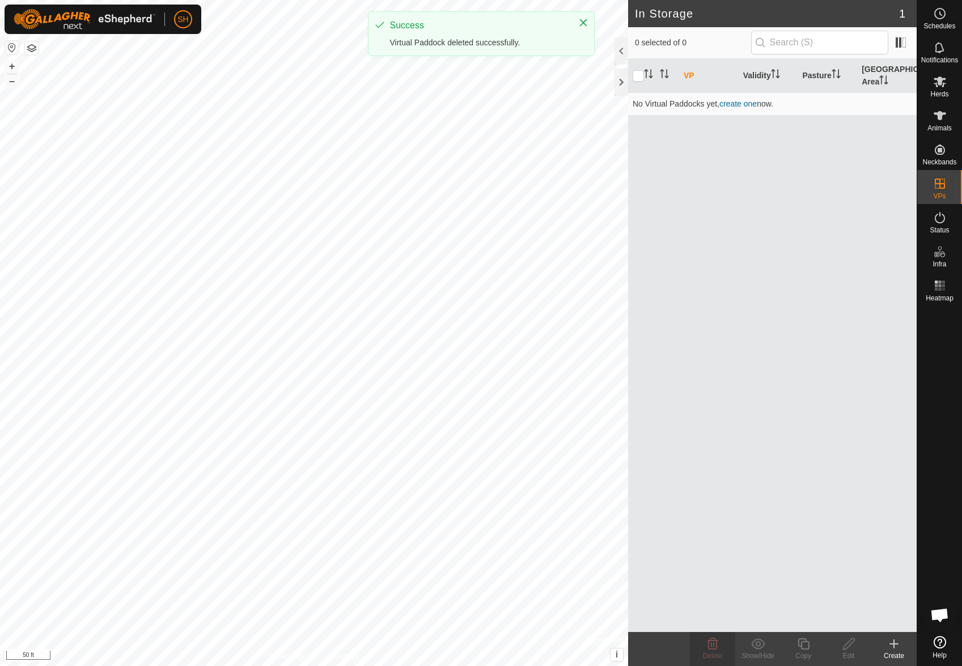
drag, startPoint x: 834, startPoint y: 284, endPoint x: 751, endPoint y: 121, distance: 183.7
click at [834, 284] on div "VP Validity Pasture Grazing Area No Virtual Paddocks yet, create one now." at bounding box center [772, 345] width 288 height 573
click at [739, 105] on link "create one" at bounding box center [737, 103] width 37 height 9
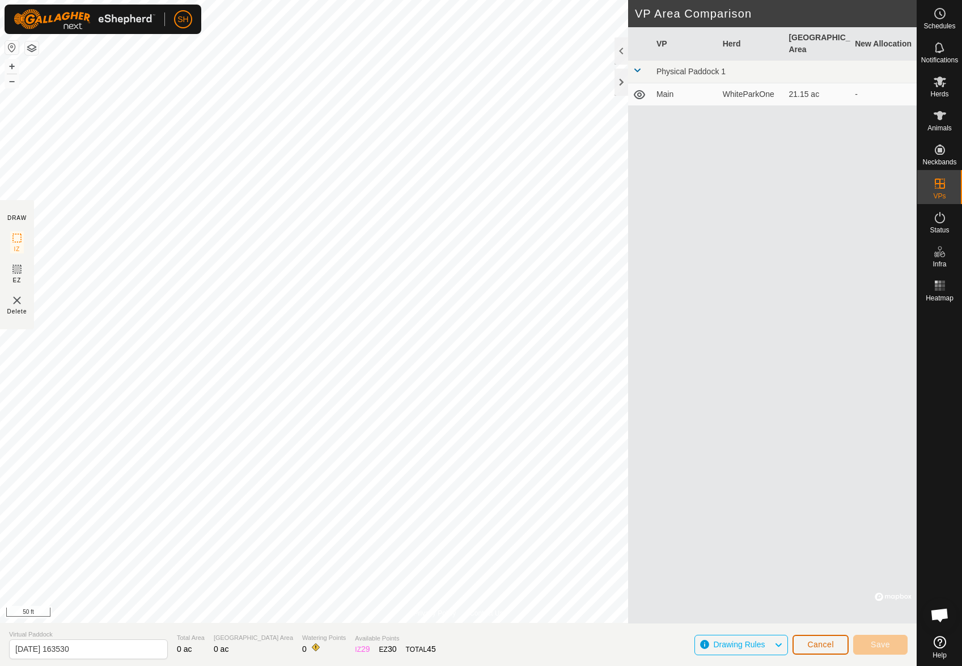
click at [815, 645] on span "Cancel" at bounding box center [820, 644] width 27 height 9
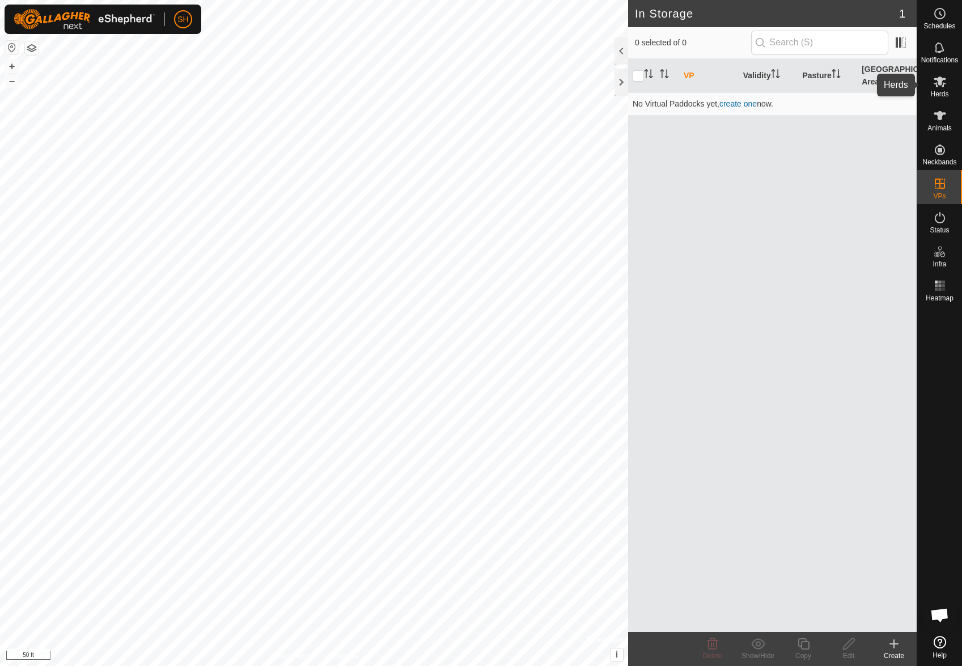
click at [943, 79] on icon at bounding box center [939, 81] width 12 height 11
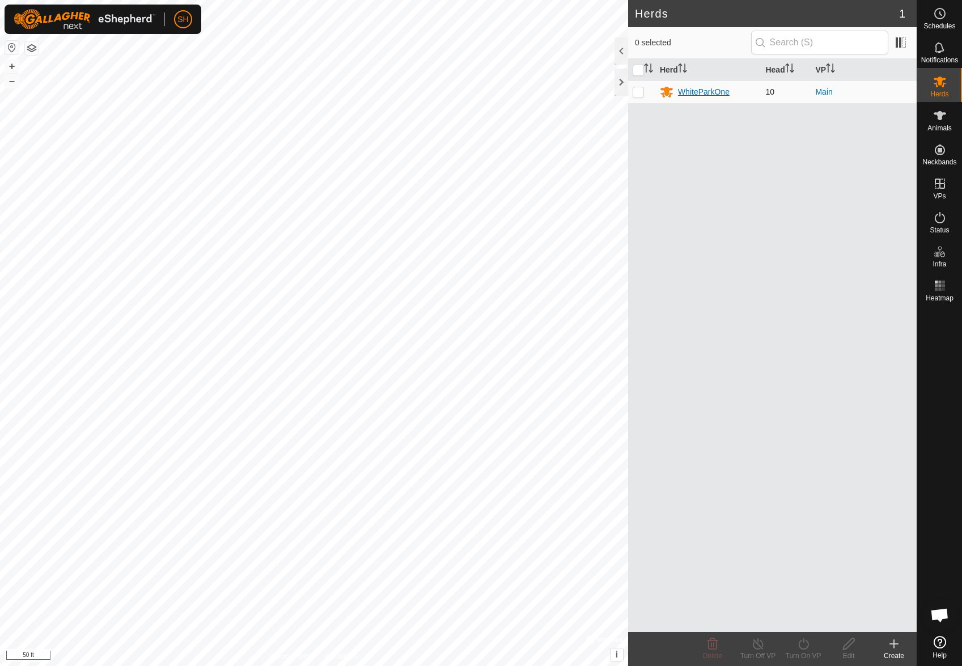
click at [721, 95] on div "WhiteParkOne" at bounding box center [704, 92] width 52 height 12
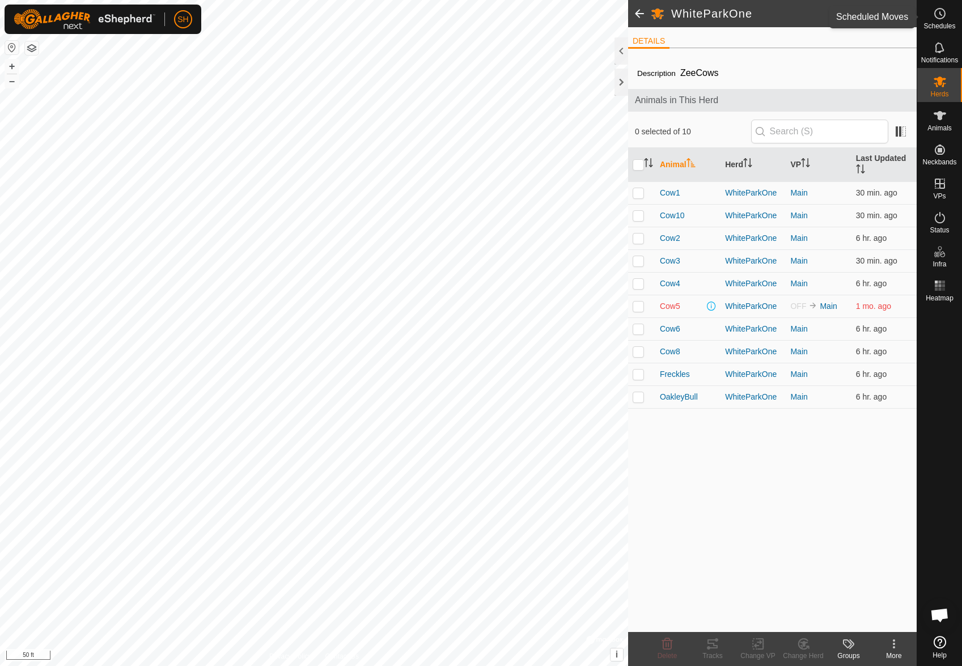
click at [938, 12] on icon at bounding box center [940, 14] width 14 height 14
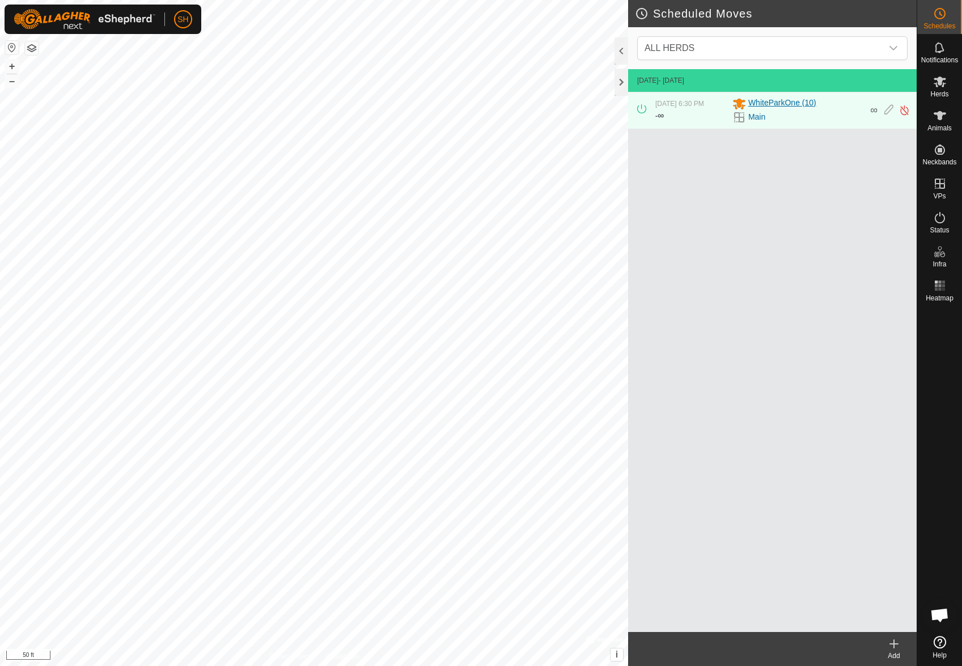
click at [773, 104] on span "WhiteParkOne (10)" at bounding box center [782, 104] width 68 height 14
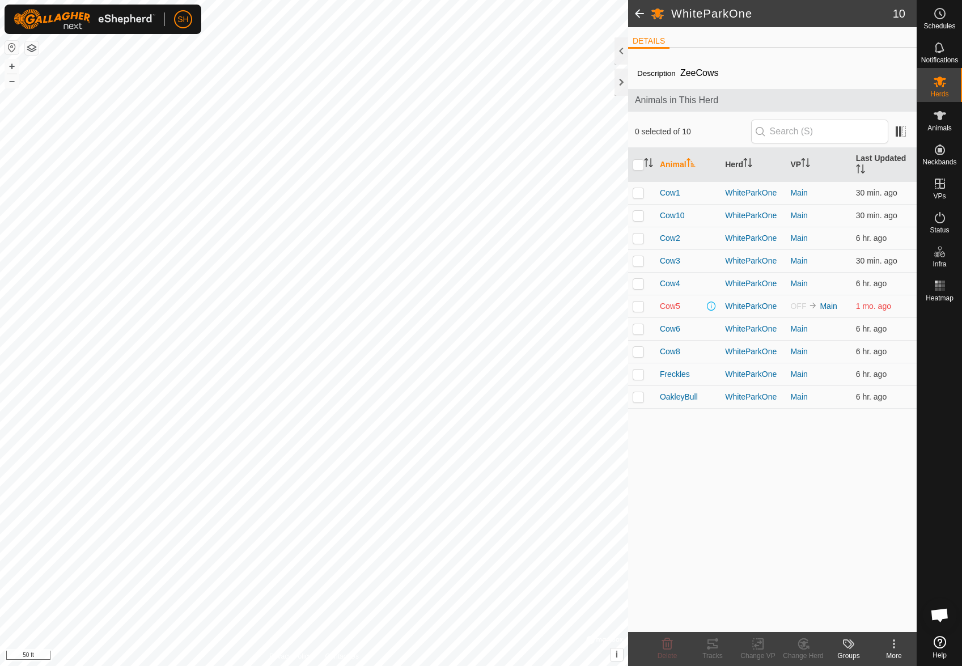
click at [635, 12] on span at bounding box center [639, 13] width 23 height 27
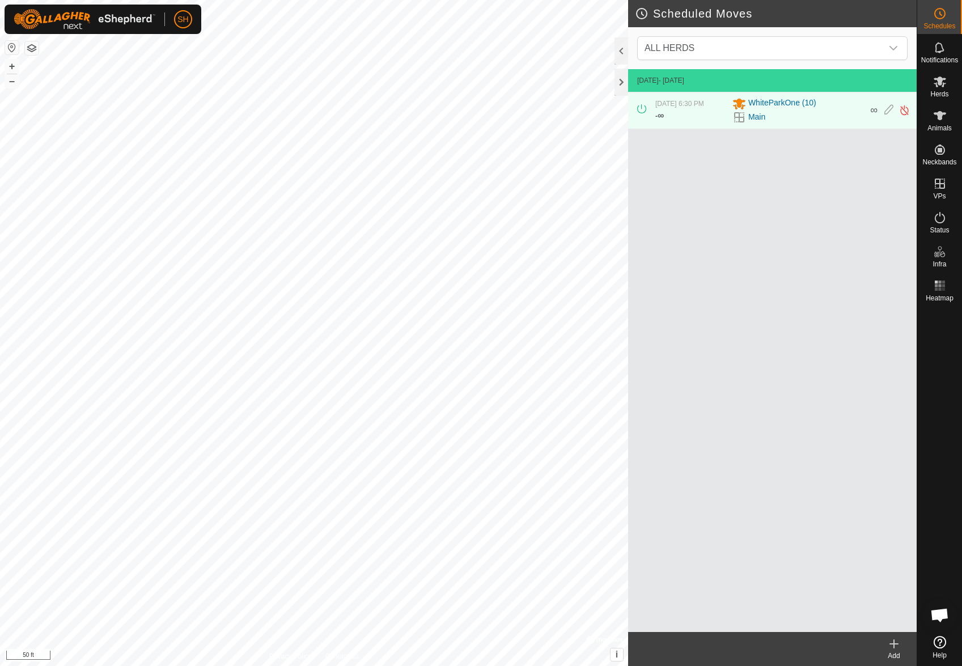
click at [895, 644] on icon at bounding box center [894, 644] width 14 height 14
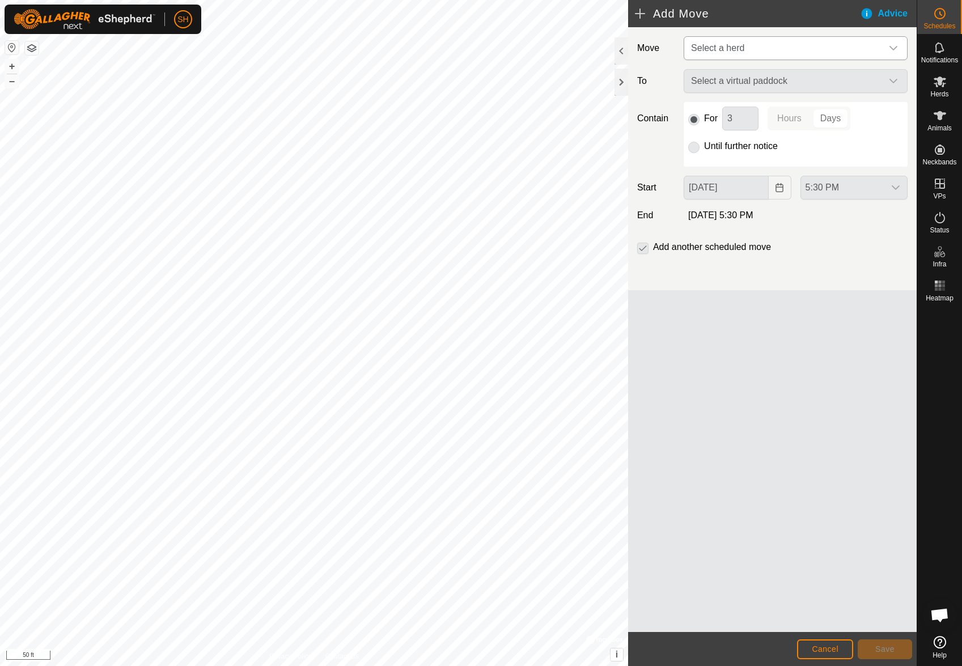
click at [849, 52] on span "Select a herd" at bounding box center [783, 48] width 195 height 23
click at [787, 104] on li "WhiteParkOne (10)" at bounding box center [796, 106] width 223 height 23
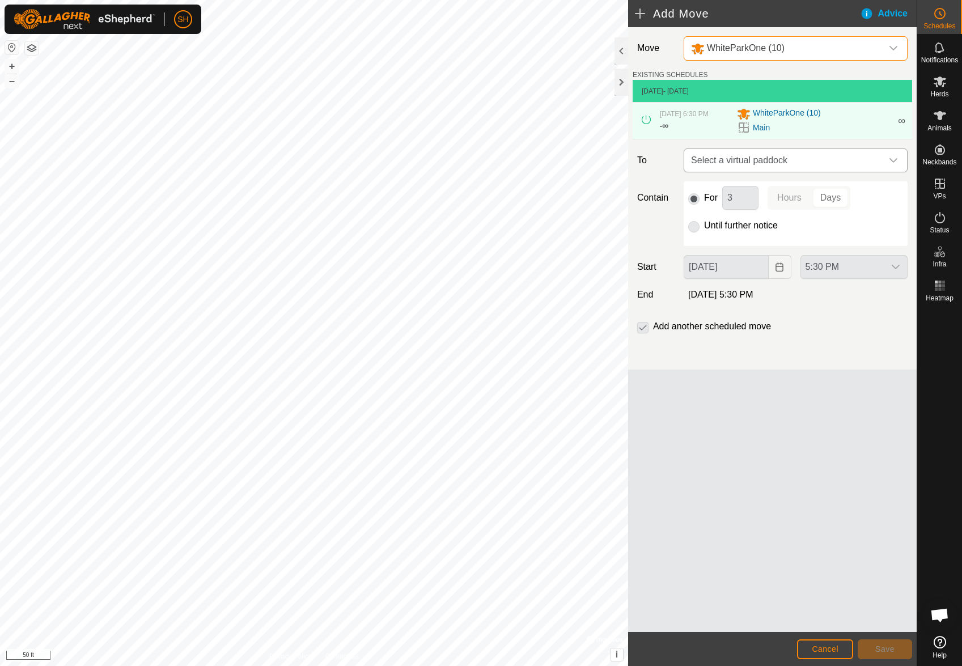
click at [807, 156] on span "Select a virtual paddock" at bounding box center [783, 160] width 195 height 23
click at [854, 377] on div "Move WhiteParkOne (10) EXISTING SCHEDULES [DATE] - [DATE] [DATE] 6:30 PM - ∞ Wh…" at bounding box center [772, 329] width 288 height 605
click at [828, 649] on span "Cancel" at bounding box center [824, 648] width 27 height 9
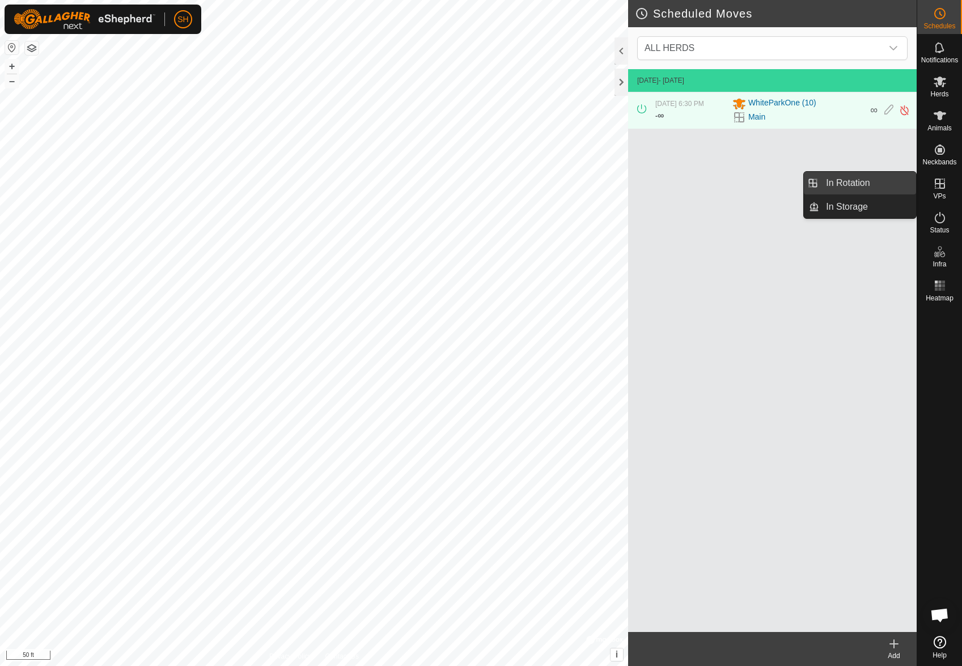
click at [877, 185] on link "In Rotation" at bounding box center [867, 183] width 97 height 23
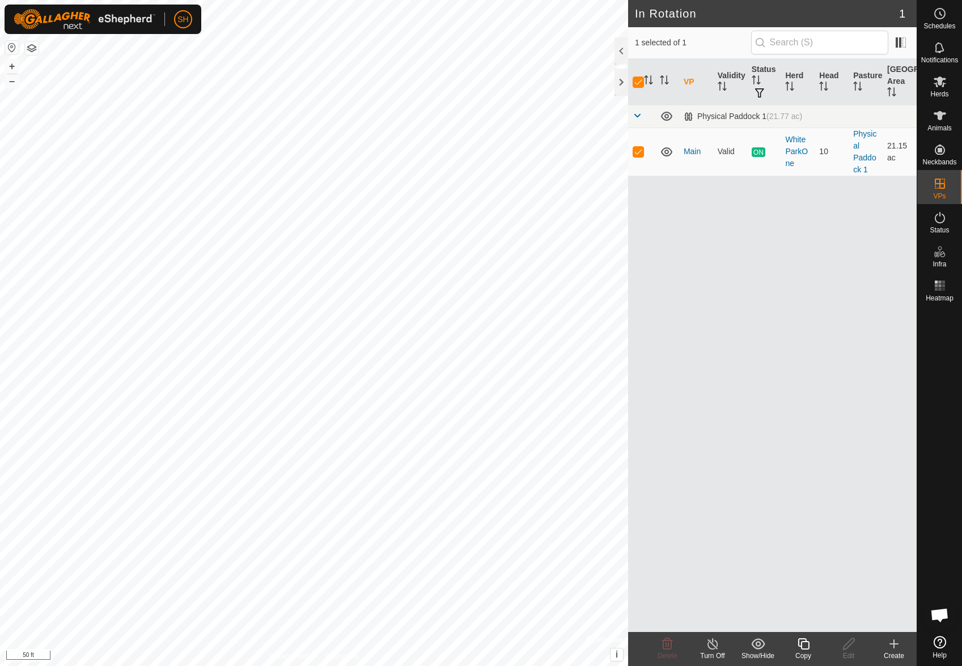
checkbox input "true"
click at [803, 641] on icon at bounding box center [802, 643] width 11 height 11
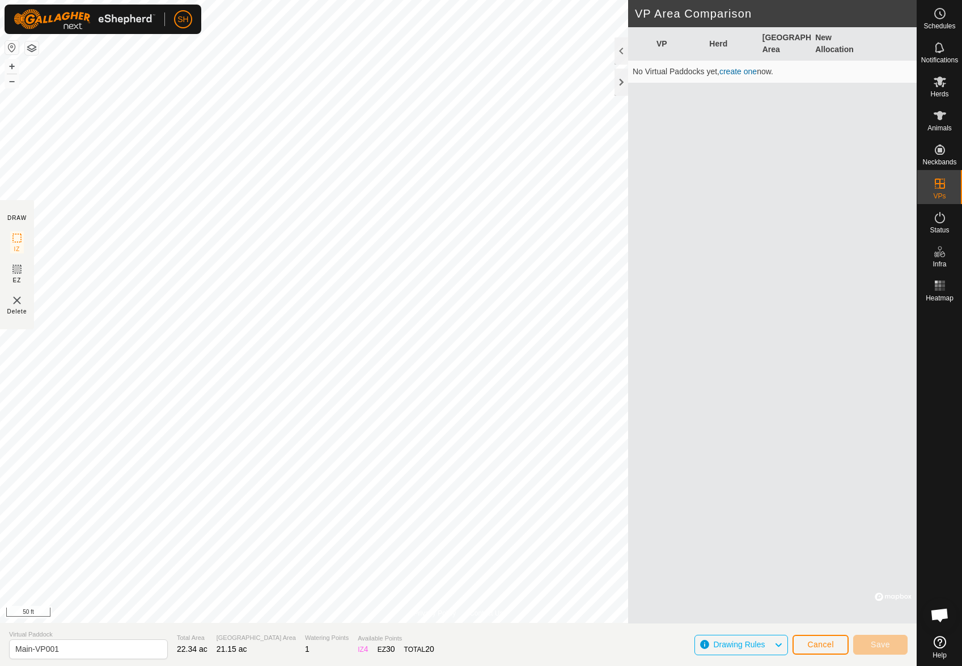
click at [736, 71] on link "create one" at bounding box center [737, 71] width 37 height 9
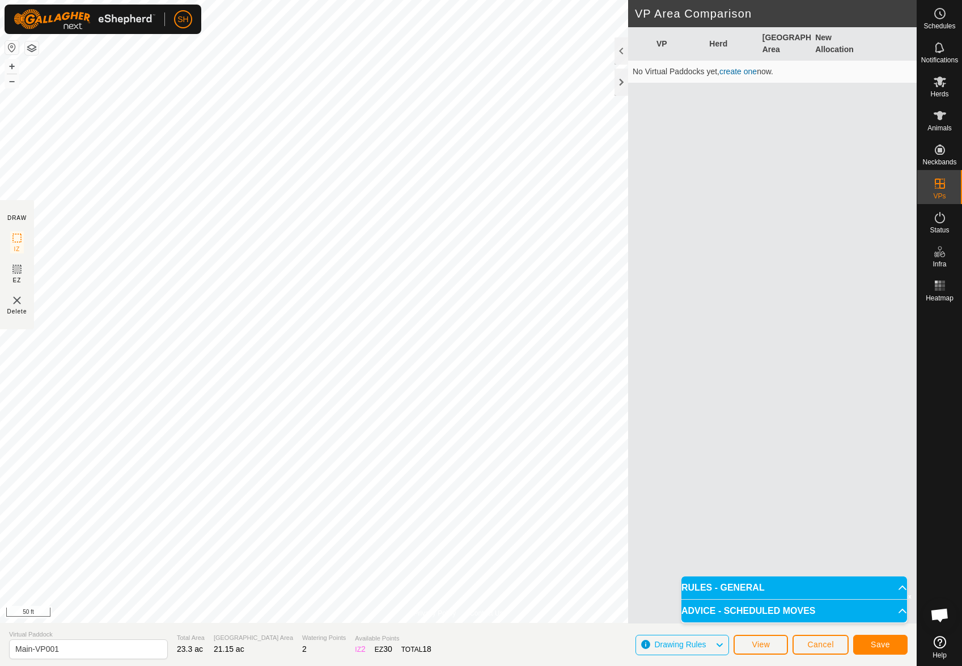
click at [875, 609] on p-accordion-header "ADVICE - SCHEDULED MOVES" at bounding box center [794, 611] width 226 height 23
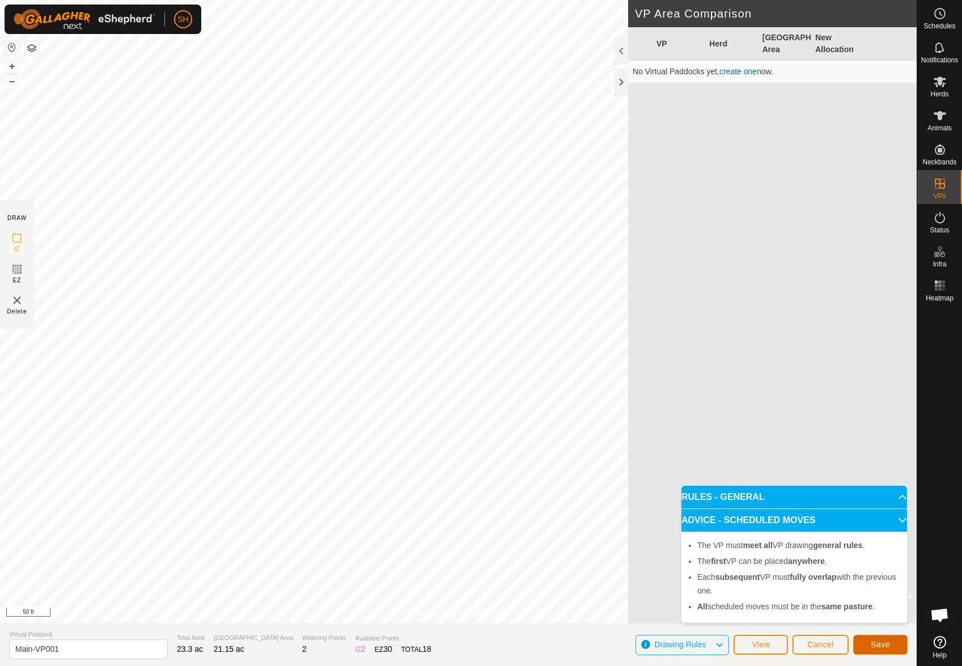
click at [878, 647] on span "Save" at bounding box center [879, 644] width 19 height 9
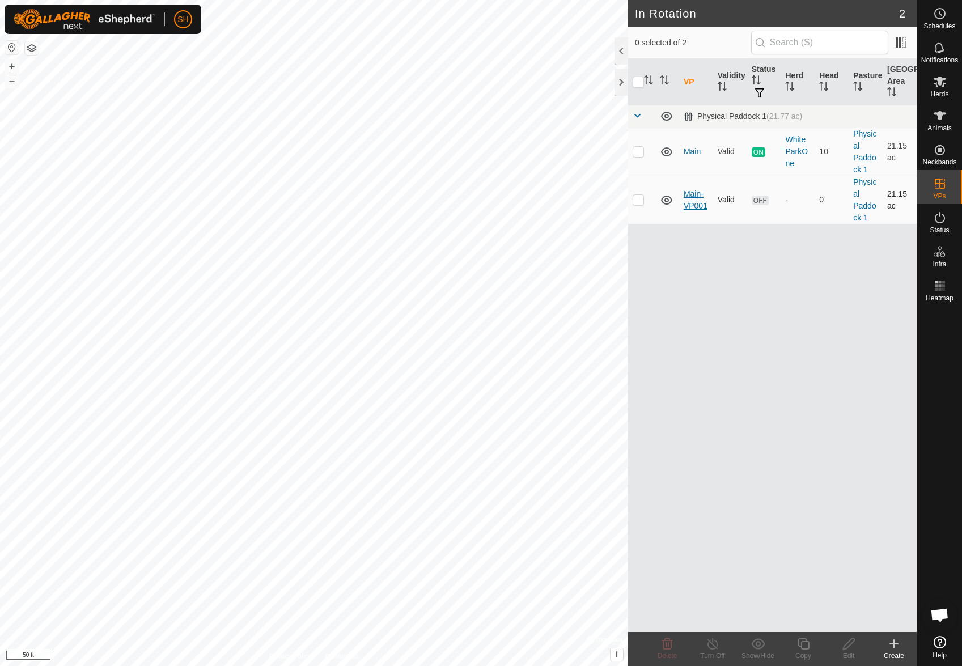
click at [692, 195] on link "Main-VP001" at bounding box center [695, 199] width 24 height 21
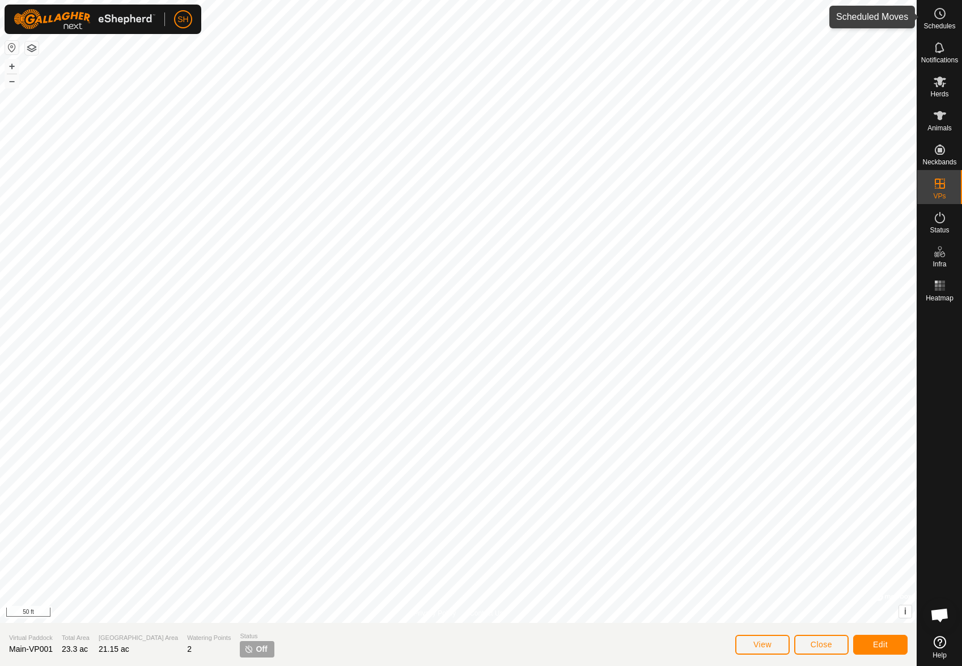
click at [930, 12] on es-schedule-vp-svg-icon at bounding box center [939, 14] width 20 height 18
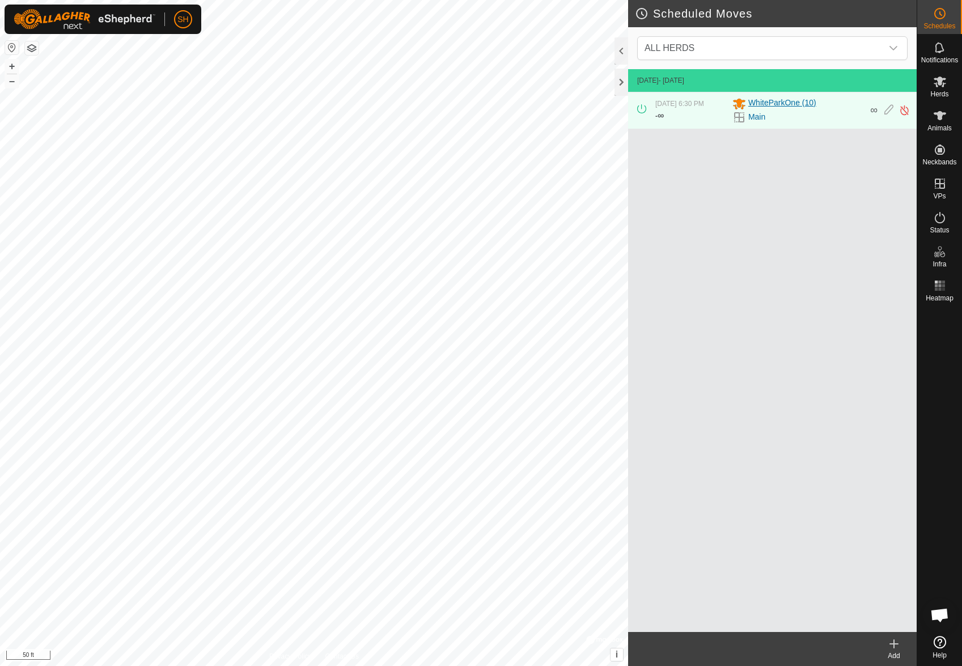
click at [776, 101] on span "WhiteParkOne (10)" at bounding box center [782, 104] width 68 height 14
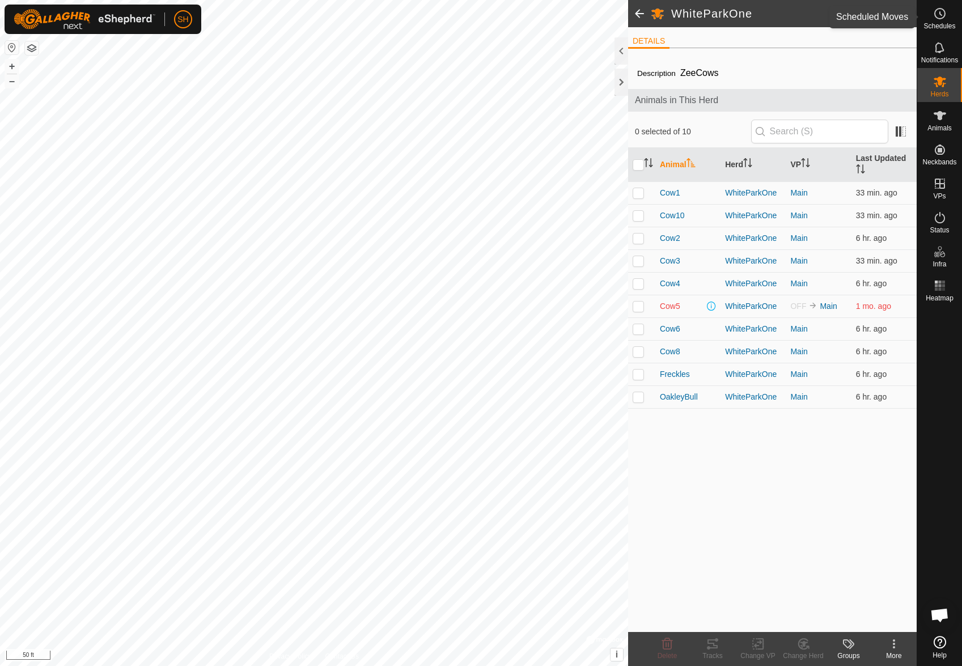
click at [938, 17] on icon at bounding box center [940, 14] width 14 height 14
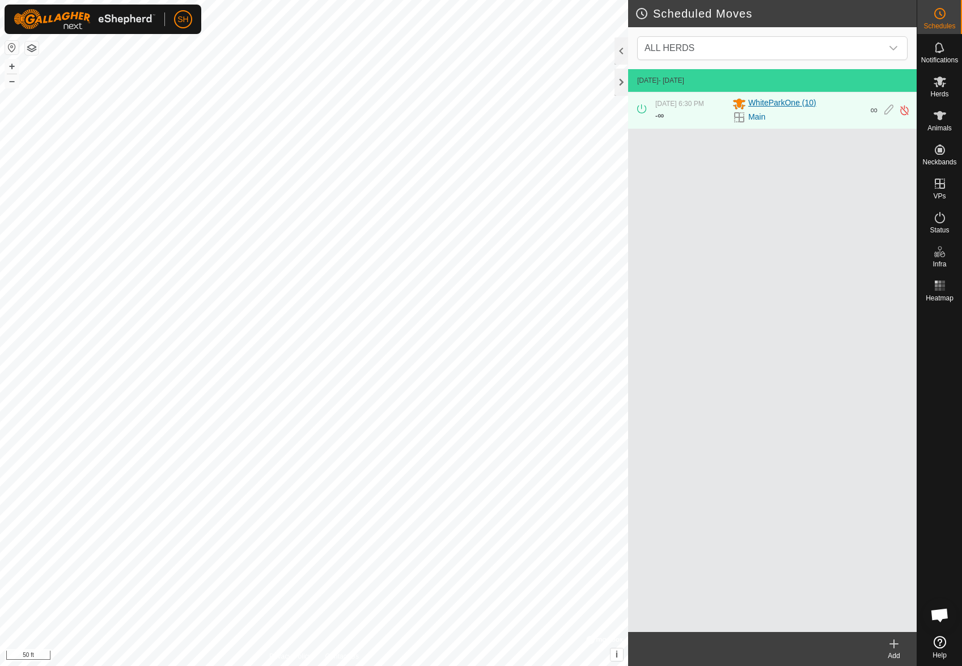
click at [778, 101] on span "WhiteParkOne (10)" at bounding box center [782, 104] width 68 height 14
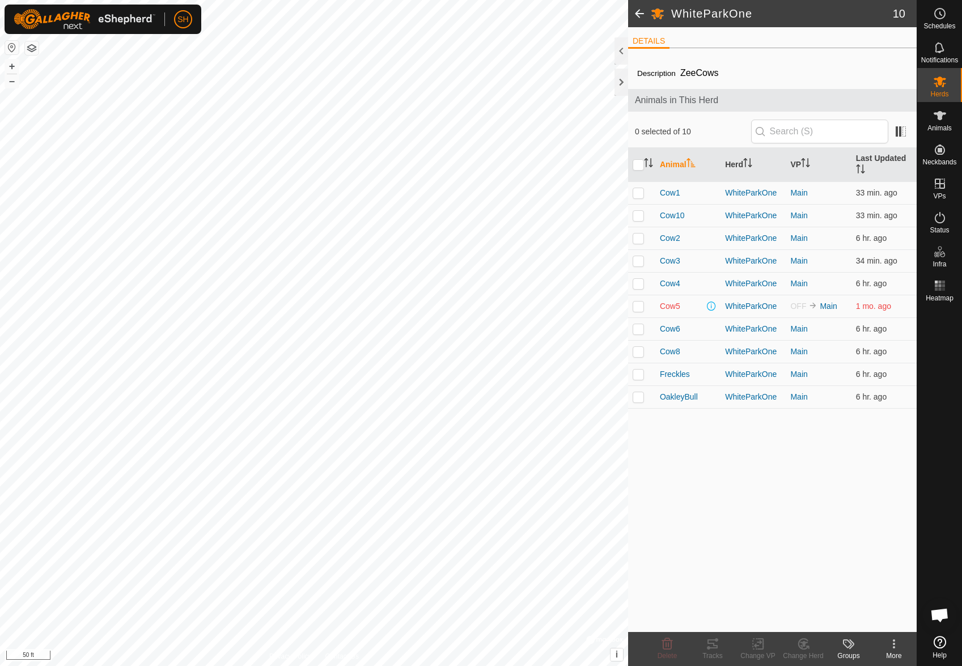
click at [641, 9] on span at bounding box center [639, 13] width 23 height 27
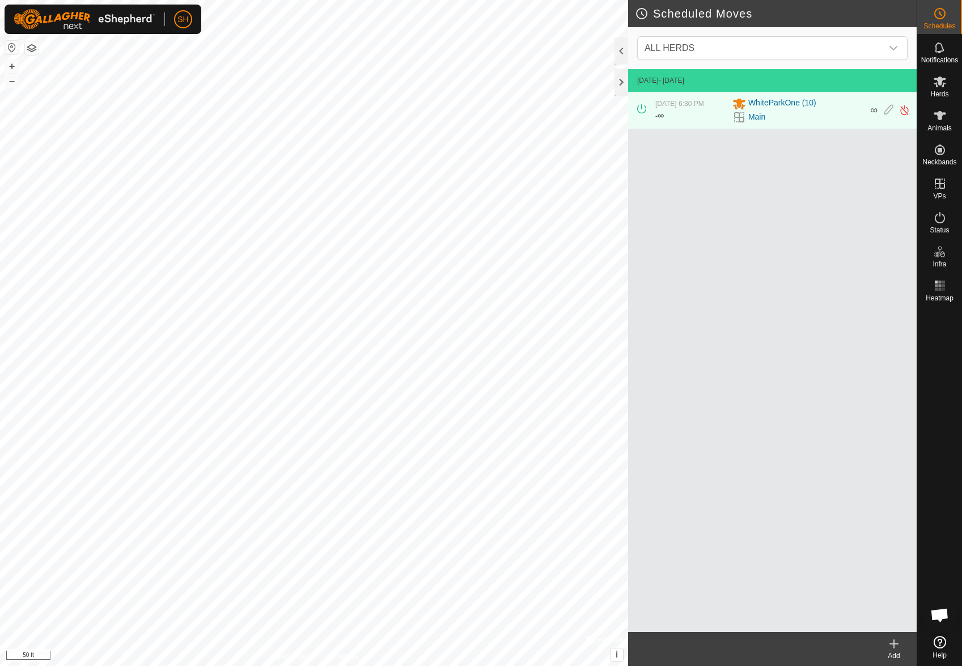
click at [891, 644] on icon at bounding box center [894, 644] width 8 height 0
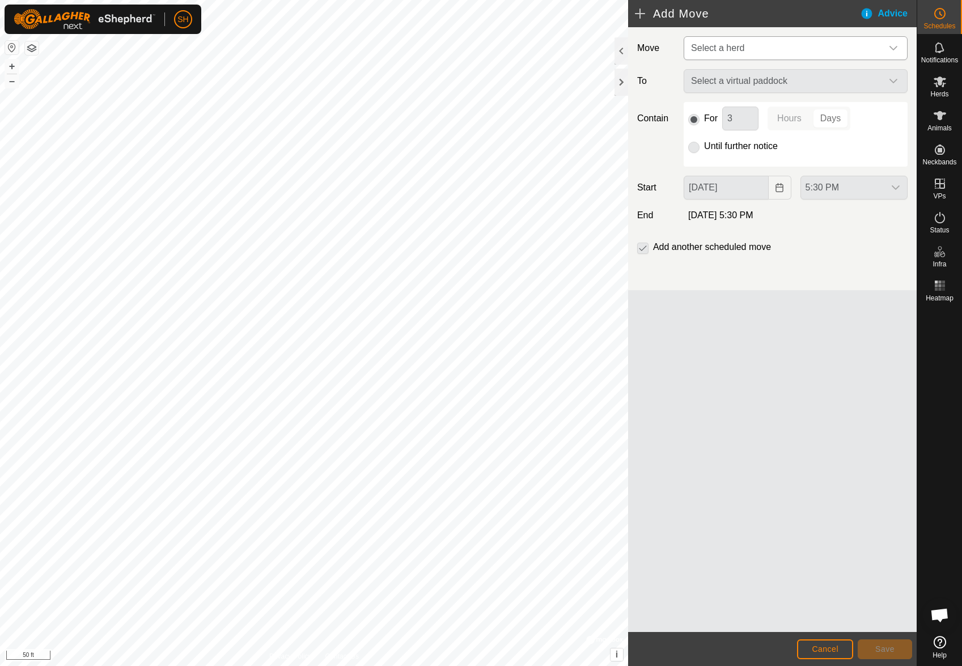
click at [777, 48] on span "Select a herd" at bounding box center [783, 48] width 195 height 23
click at [770, 108] on li "WhiteParkOne (10)" at bounding box center [796, 106] width 223 height 23
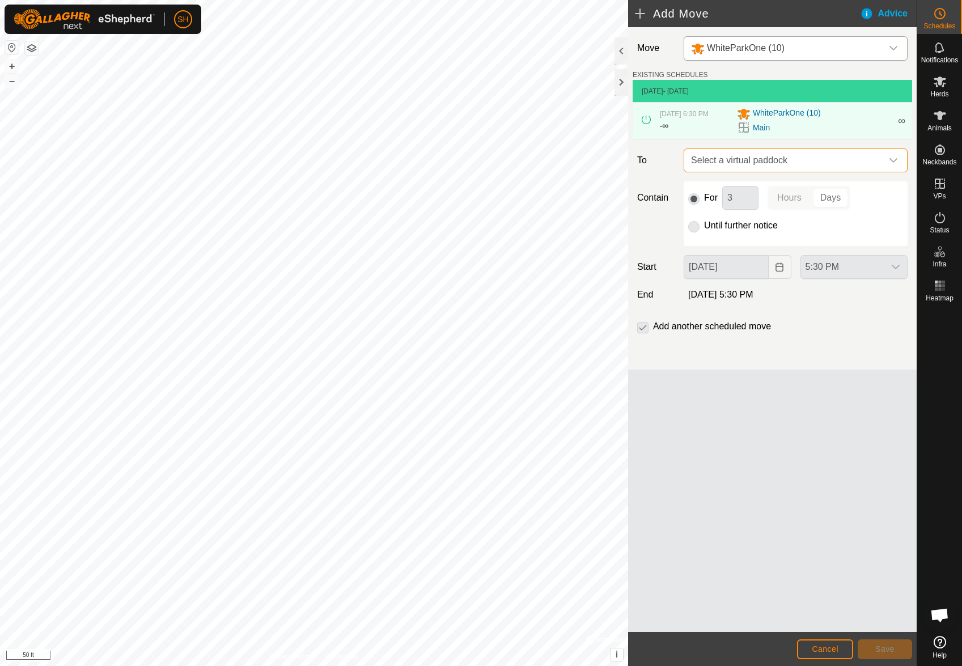
click at [774, 164] on span "Select a virtual paddock" at bounding box center [783, 160] width 195 height 23
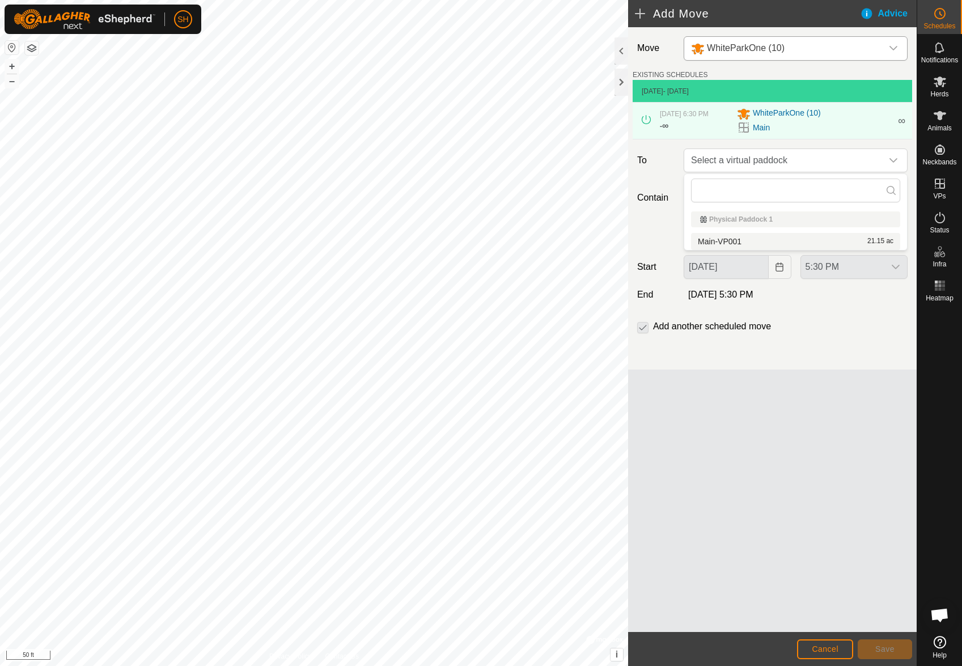
click at [749, 241] on li "Main-VP001 21.15 ac" at bounding box center [795, 241] width 209 height 17
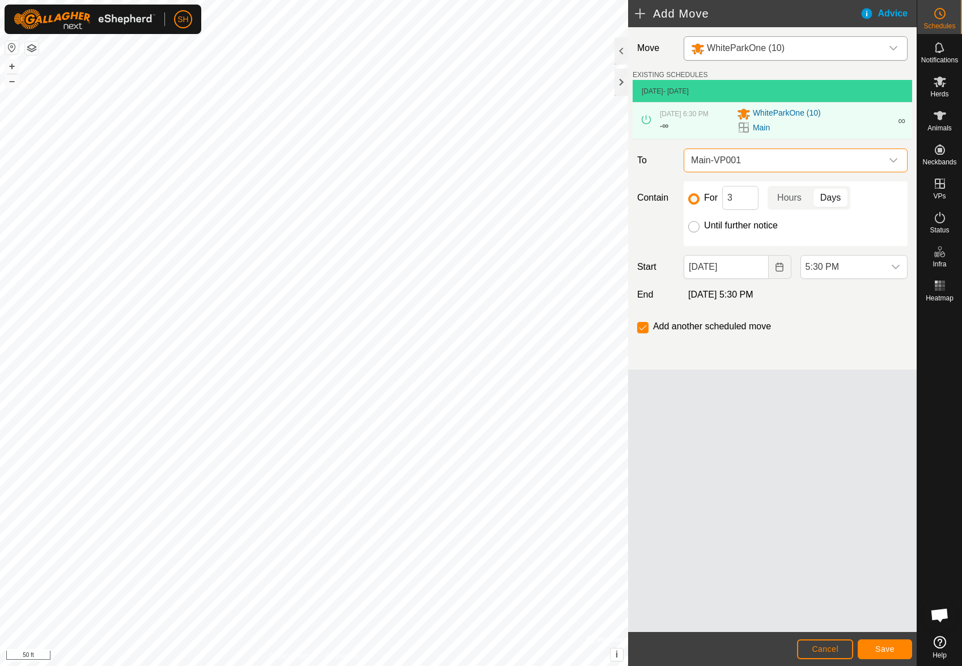
click at [696, 226] on input "Until further notice" at bounding box center [693, 226] width 11 height 11
radio input "true"
checkbox input "false"
click at [827, 263] on span "5:30 PM" at bounding box center [842, 267] width 83 height 23
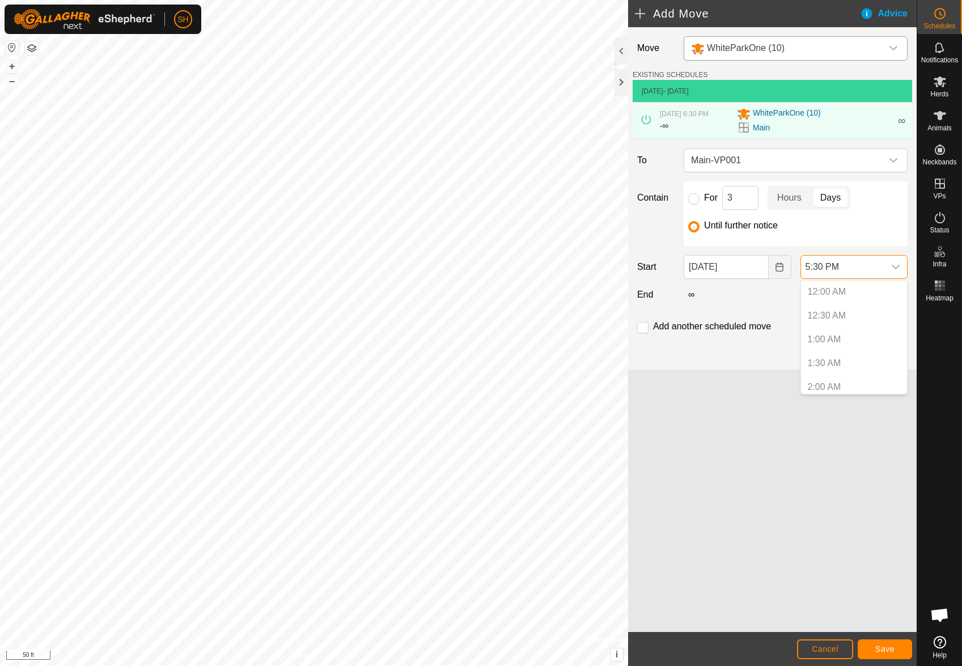
scroll to position [742, 0]
click at [825, 358] on p-selectitem "5:00 PM" at bounding box center [854, 358] width 106 height 23
click at [870, 580] on div "Move WhiteParkOne (10) EXISTING SCHEDULES [DATE] - [DATE] [DATE] 6:30 PM - ∞ Wh…" at bounding box center [772, 329] width 288 height 605
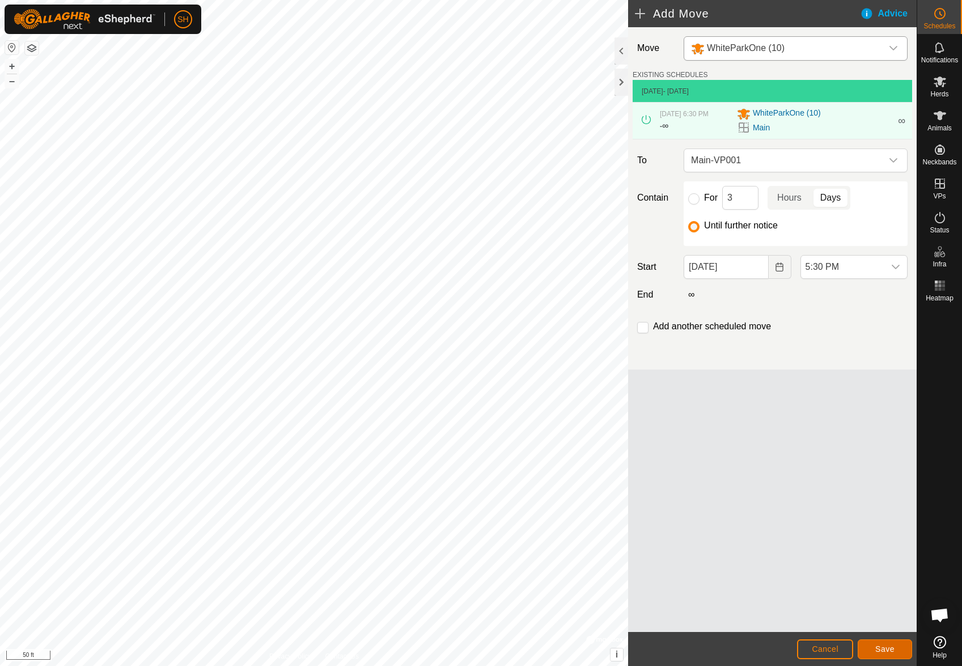
click at [890, 653] on span "Save" at bounding box center [884, 648] width 19 height 9
